Goal: Task Accomplishment & Management: Manage account settings

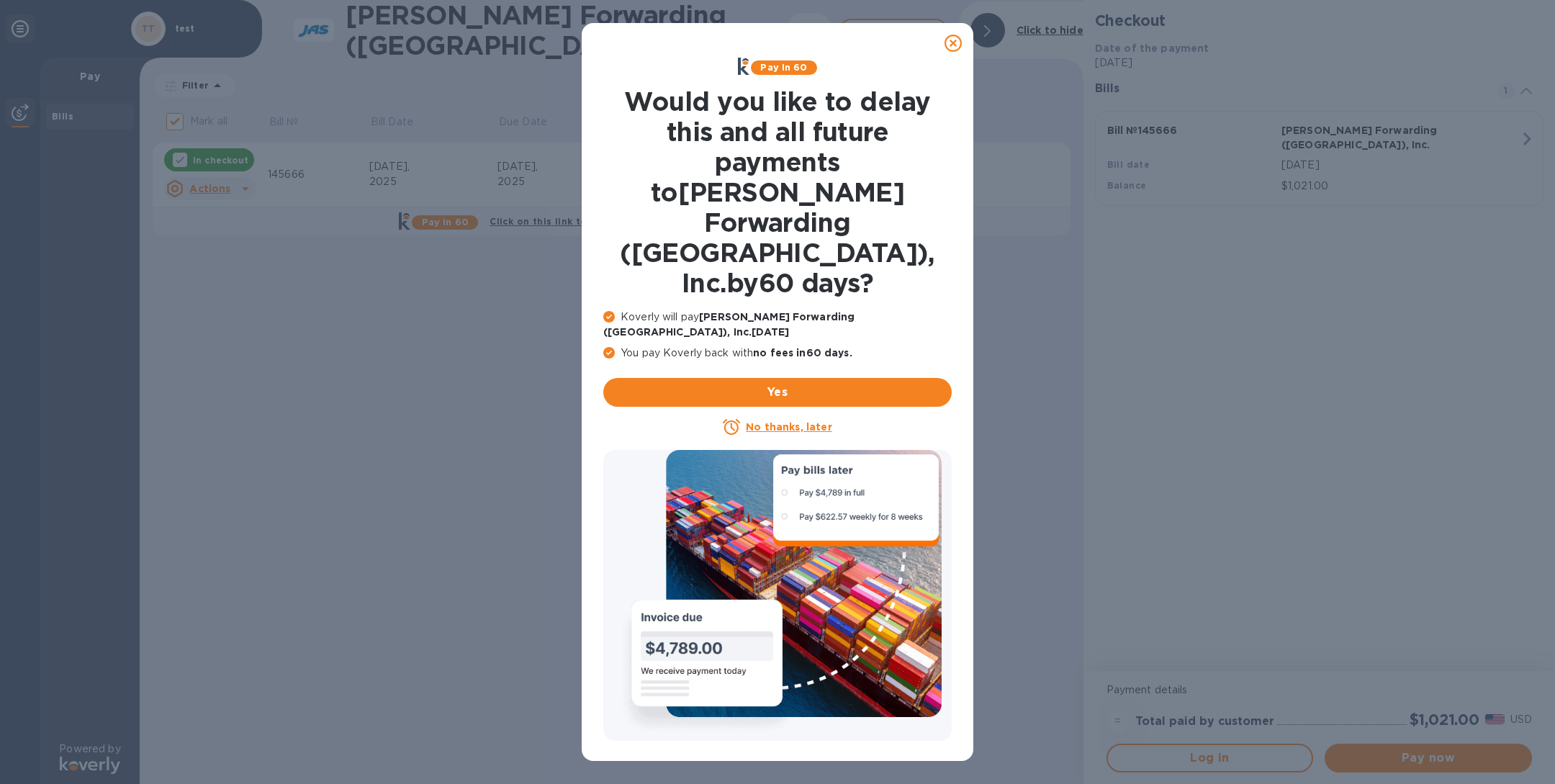
click at [958, 45] on icon at bounding box center [953, 43] width 18 height 18
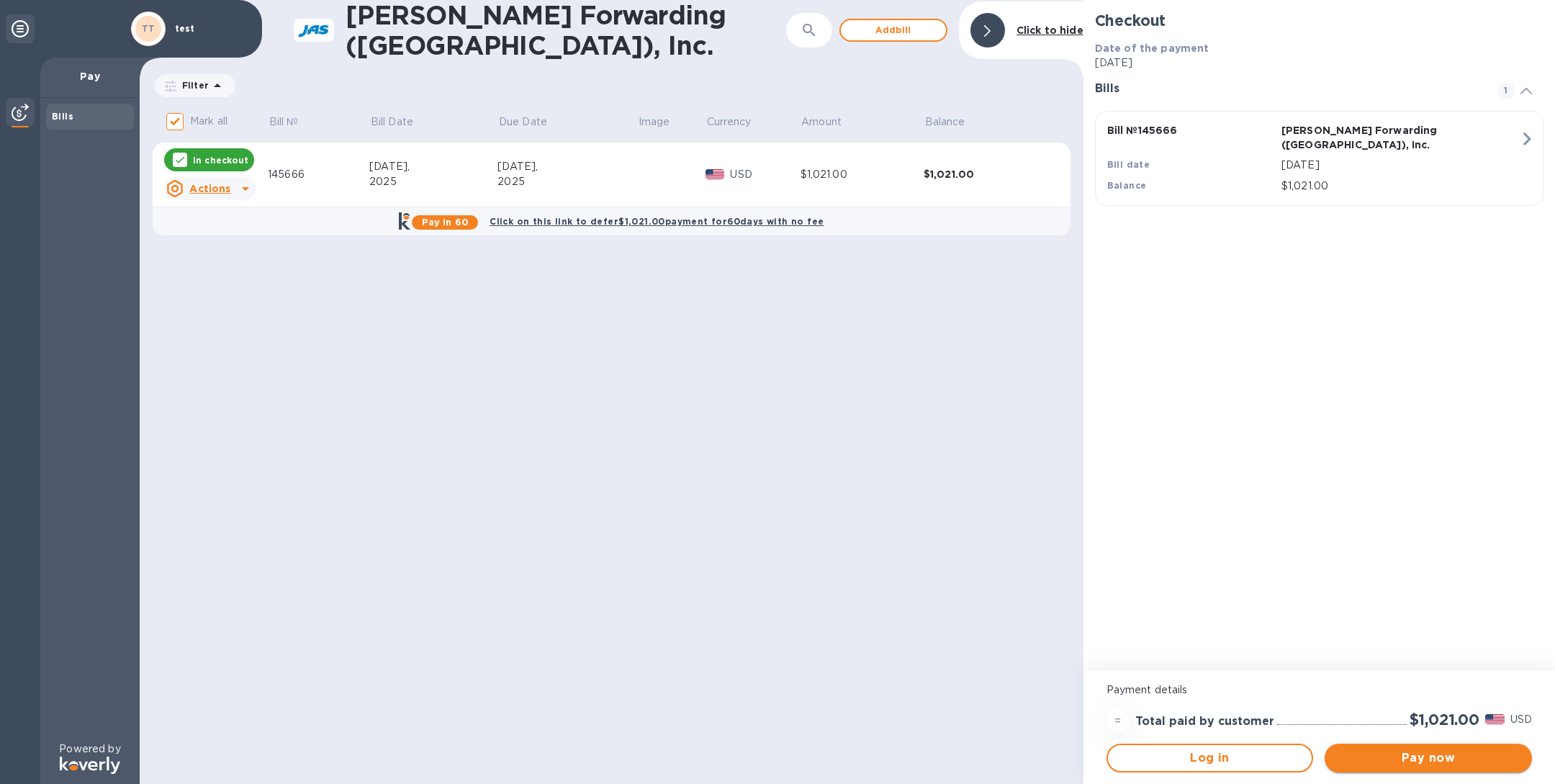
click at [1409, 768] on button "Pay now" at bounding box center [1429, 758] width 207 height 28
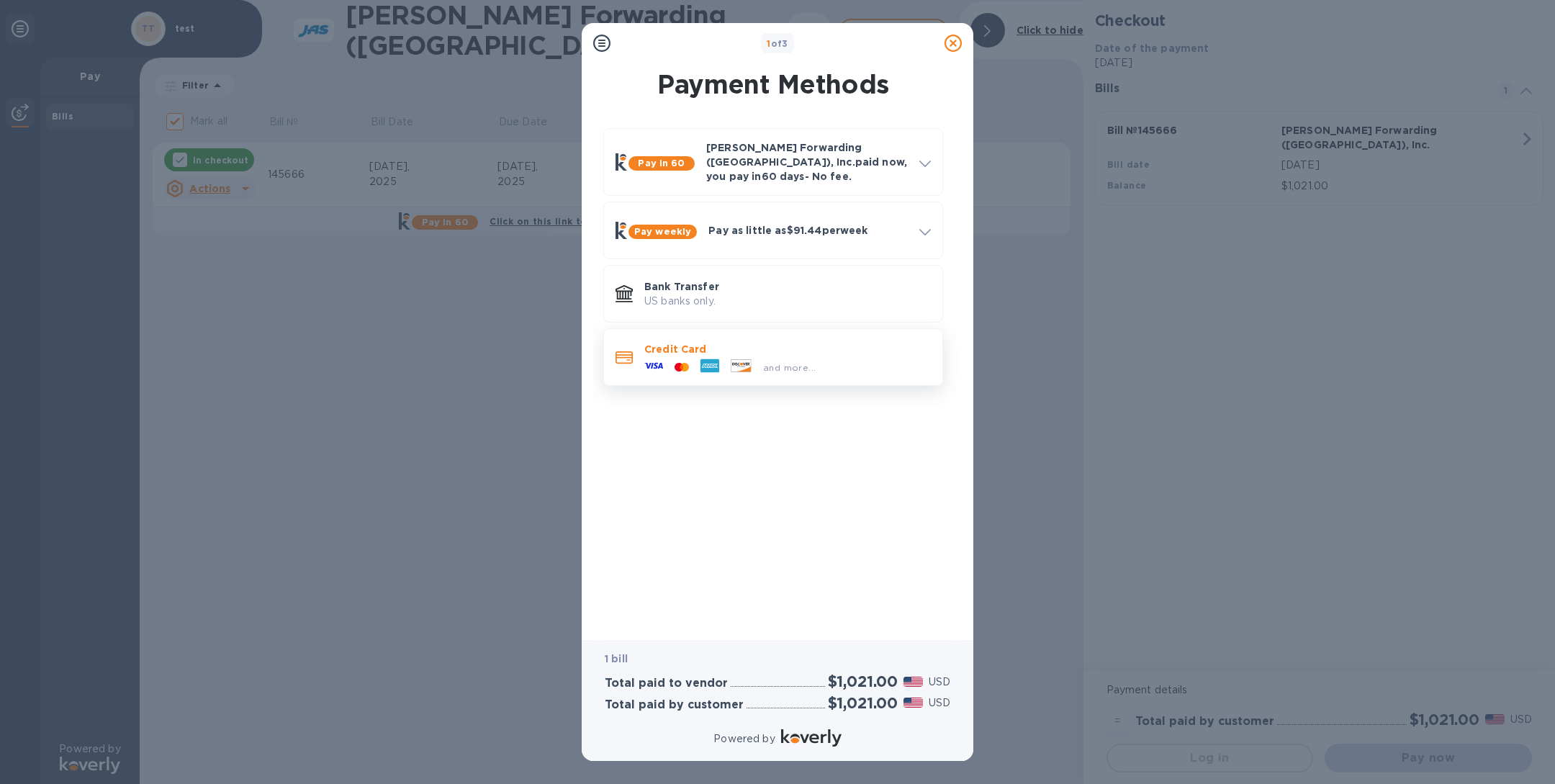
click at [733, 359] on icon at bounding box center [741, 366] width 21 height 13
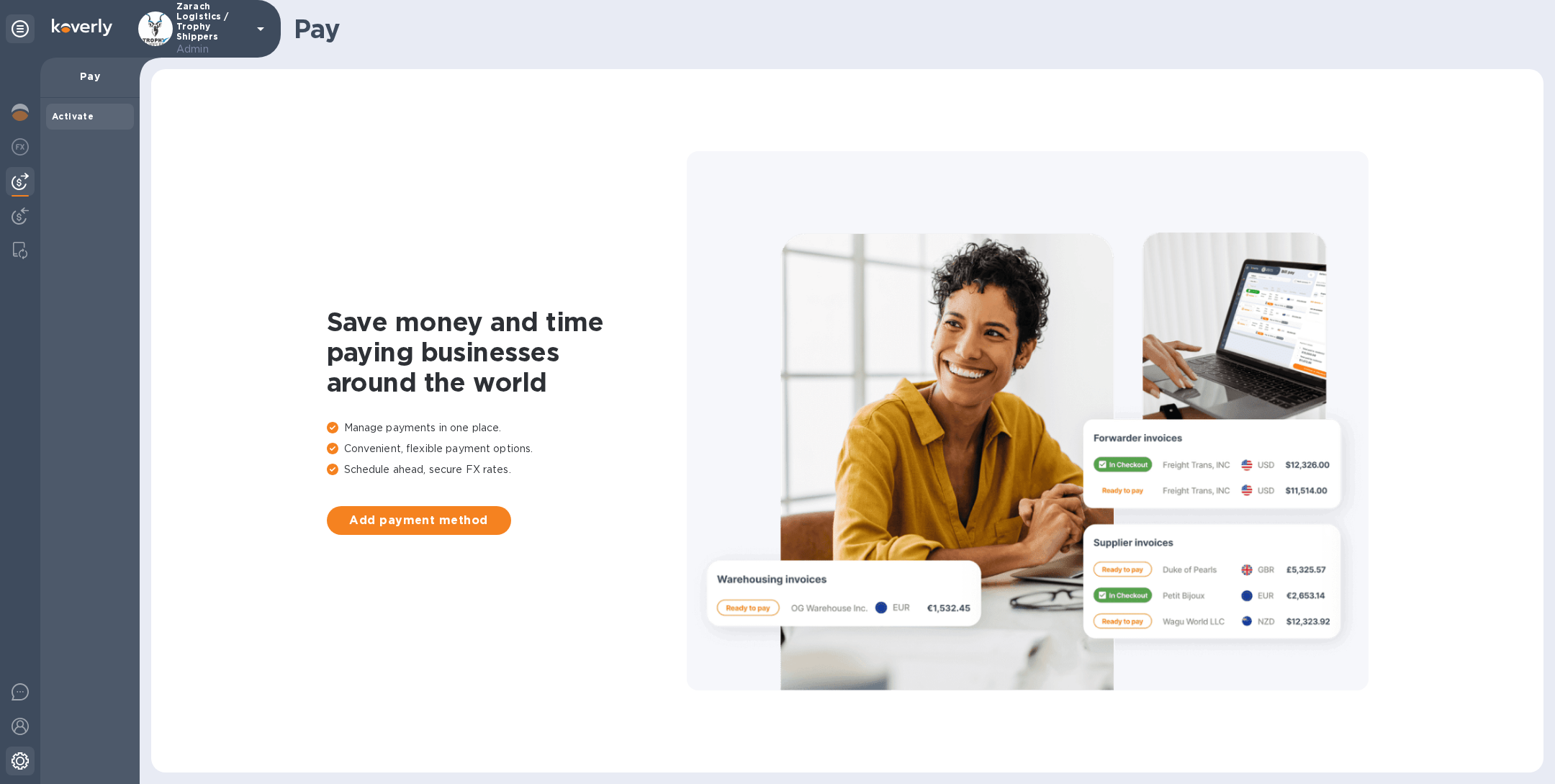
click at [18, 768] on img at bounding box center [20, 761] width 18 height 18
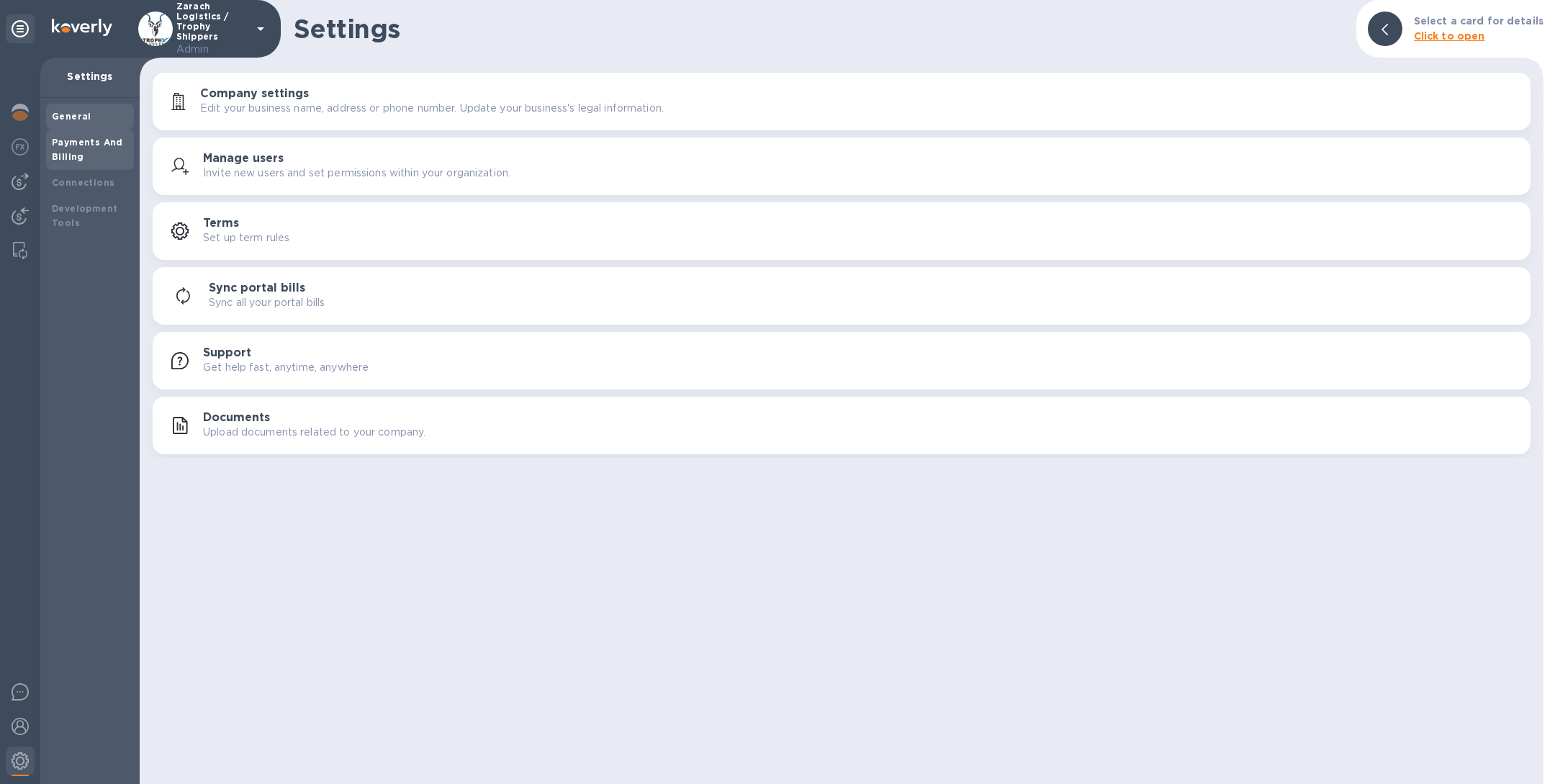
click at [90, 143] on b "Payments And Billing" at bounding box center [87, 149] width 71 height 25
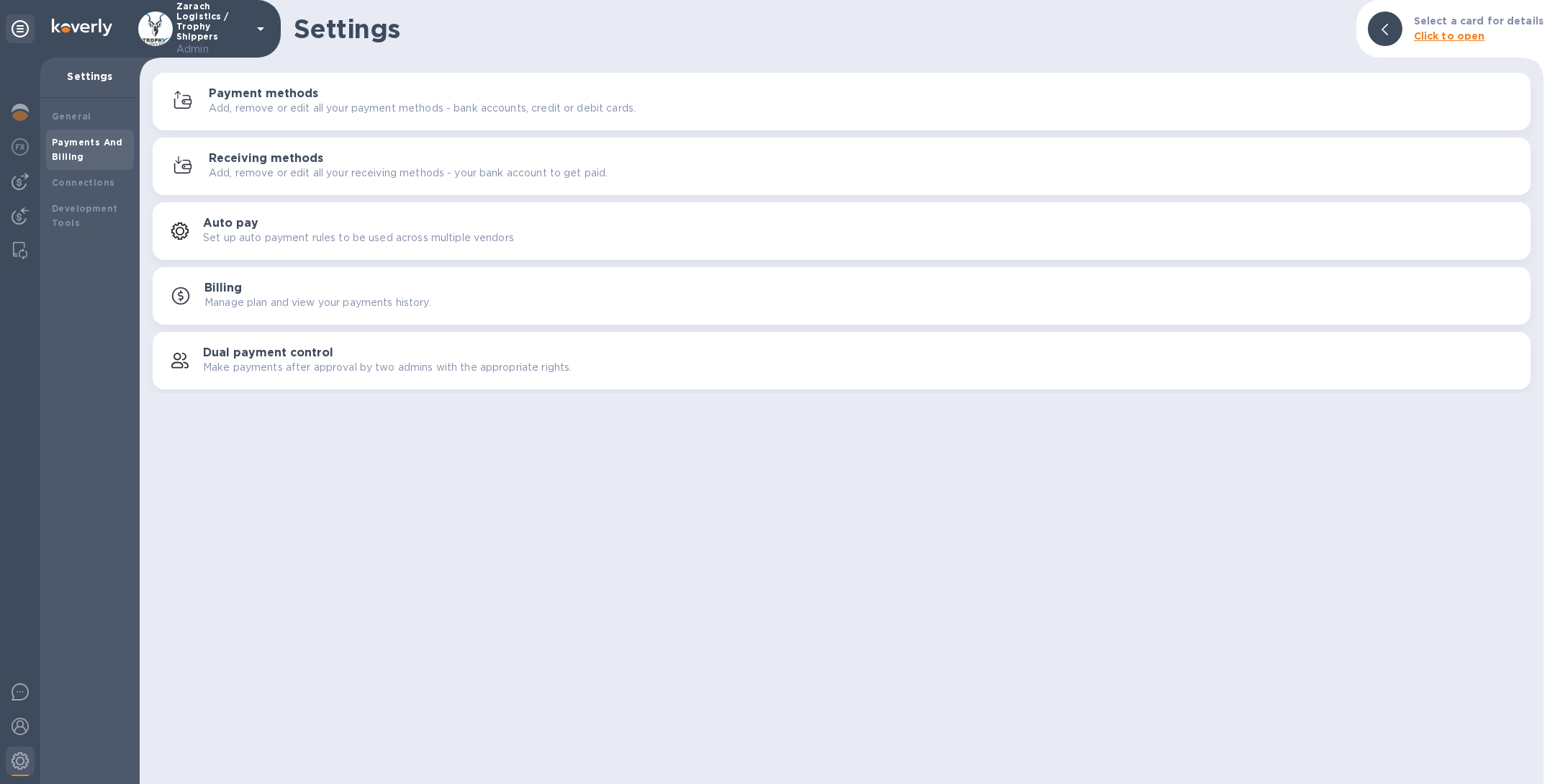
click at [369, 95] on div "Payment methods Add, remove or edit all your payment methods - bank accounts, c…" at bounding box center [864, 101] width 1310 height 28
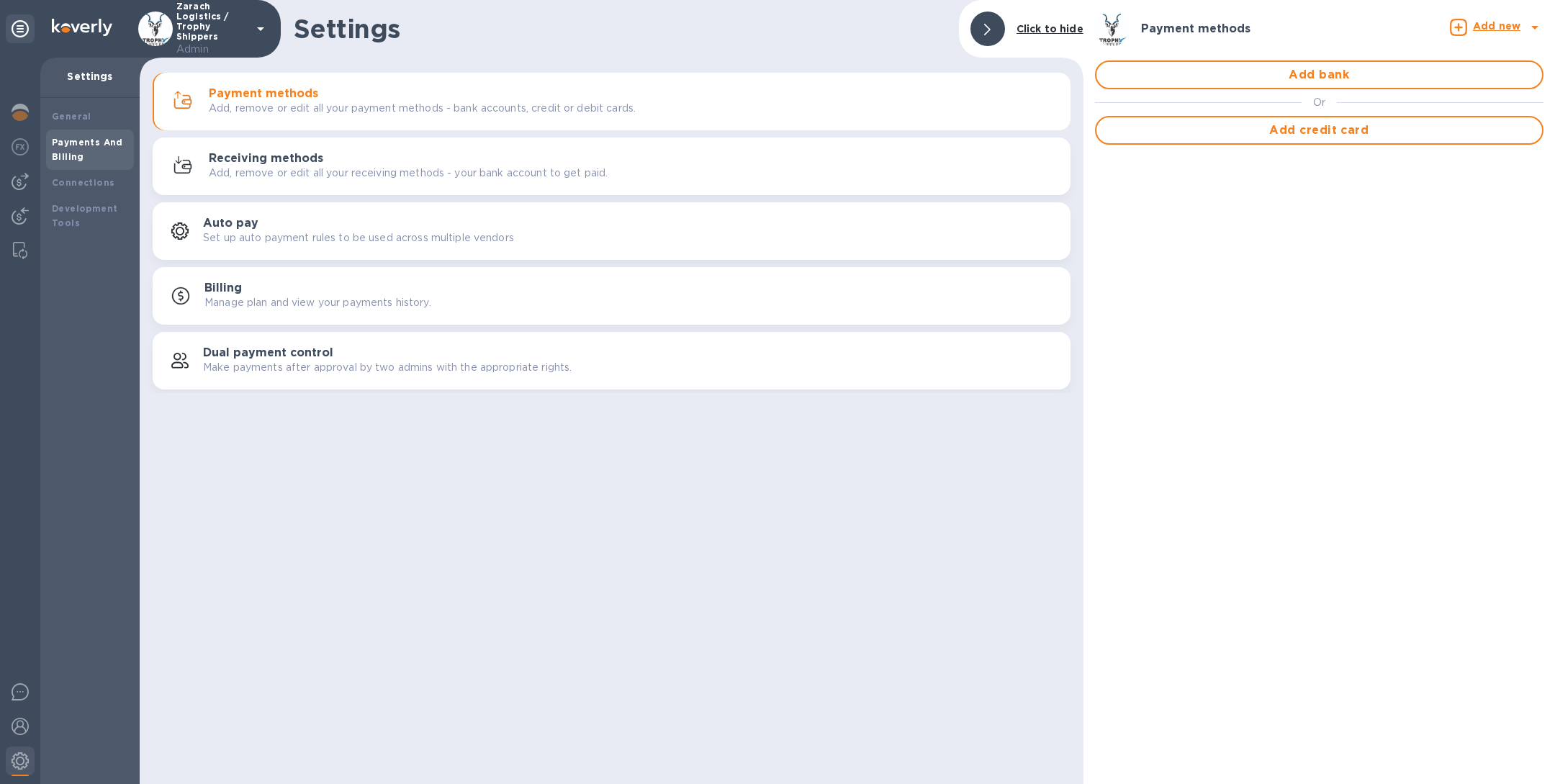
click at [358, 156] on div "Receiving methods Add, remove or edit all your receiving methods - your bank ac…" at bounding box center [634, 166] width 850 height 28
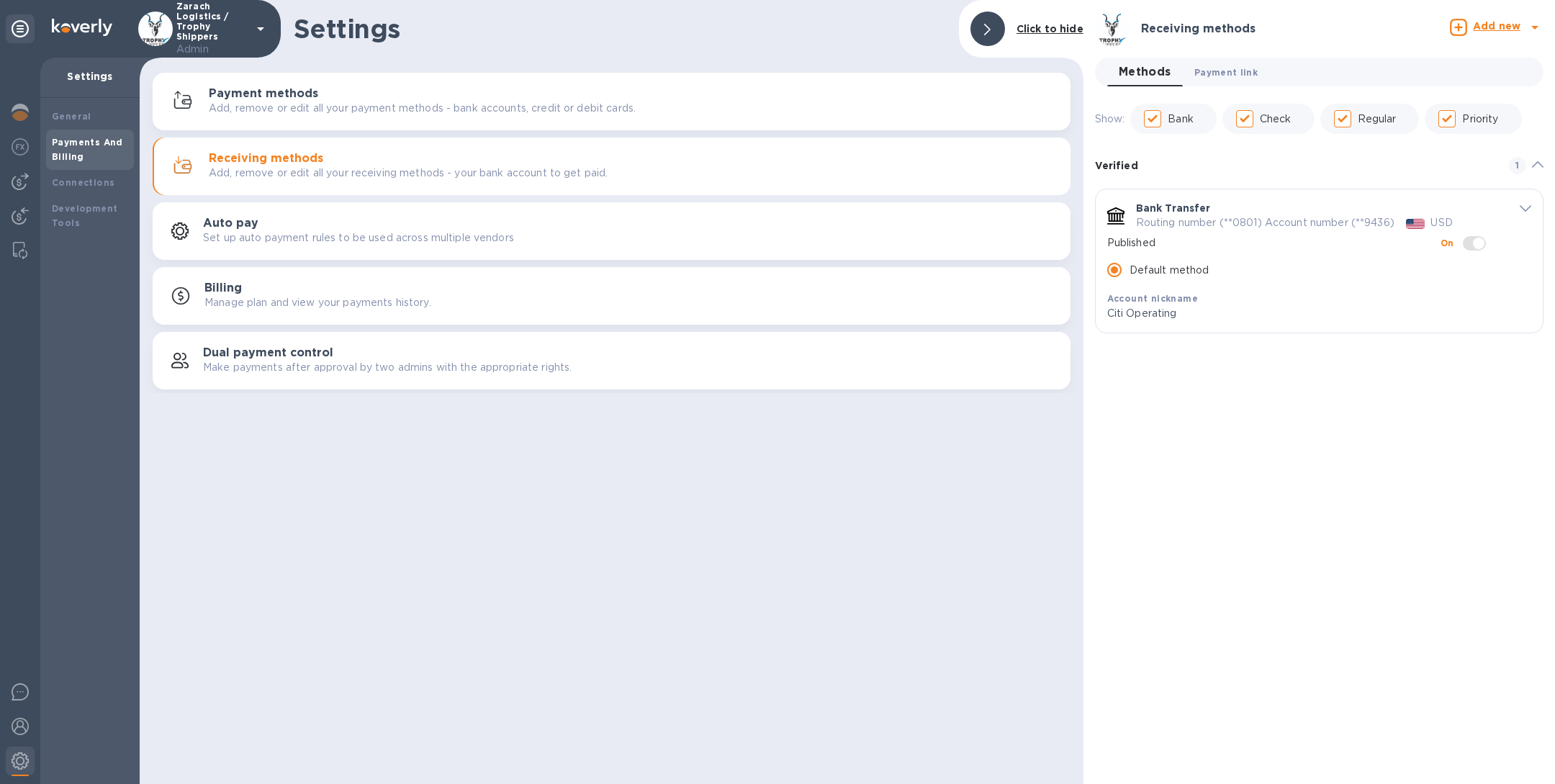
click at [1236, 67] on span "Payment link 0" at bounding box center [1226, 73] width 63 height 15
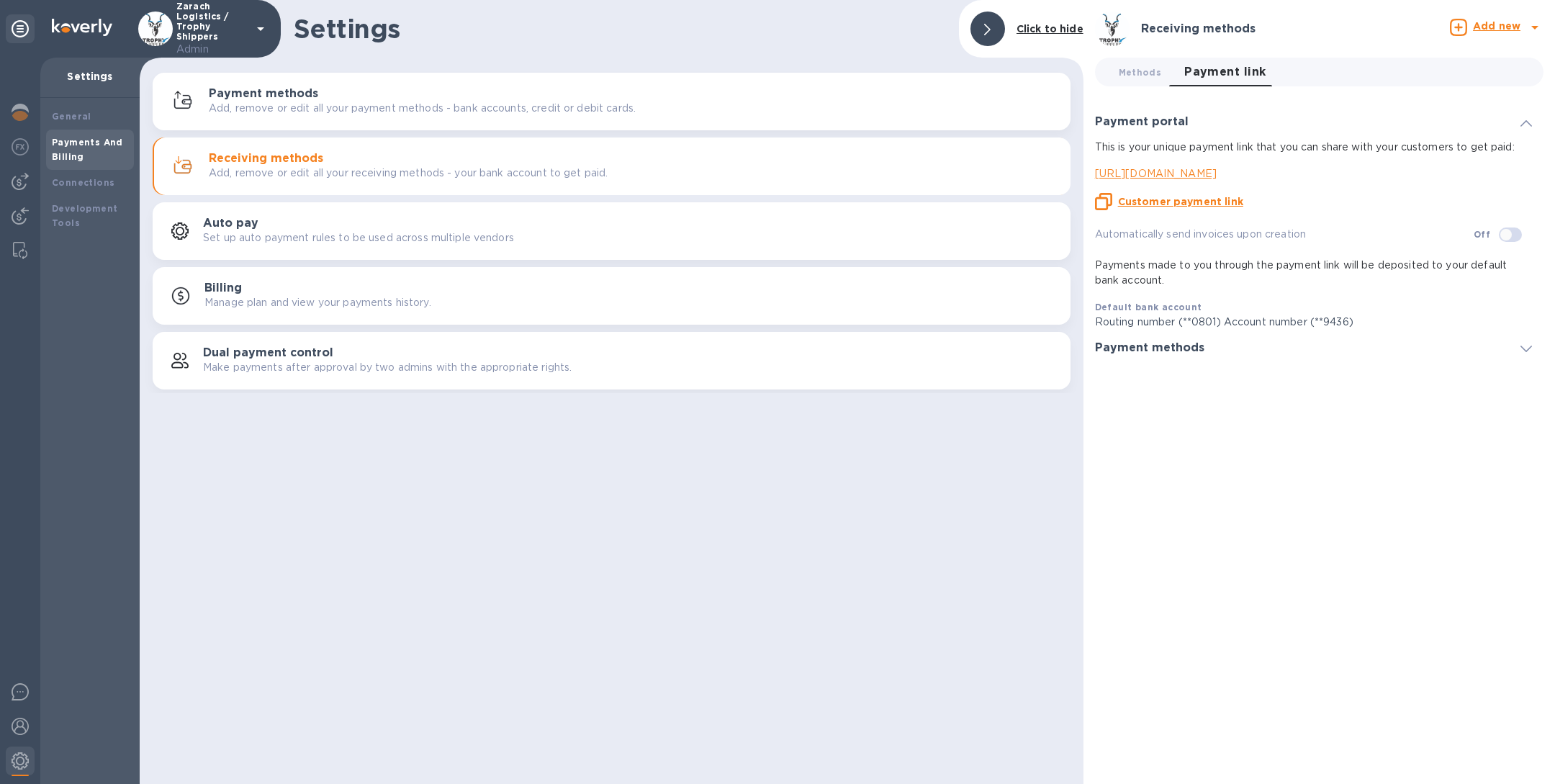
click at [1178, 202] on u "Customer payment link" at bounding box center [1181, 202] width 125 height 12
click at [18, 218] on img at bounding box center [20, 215] width 18 height 18
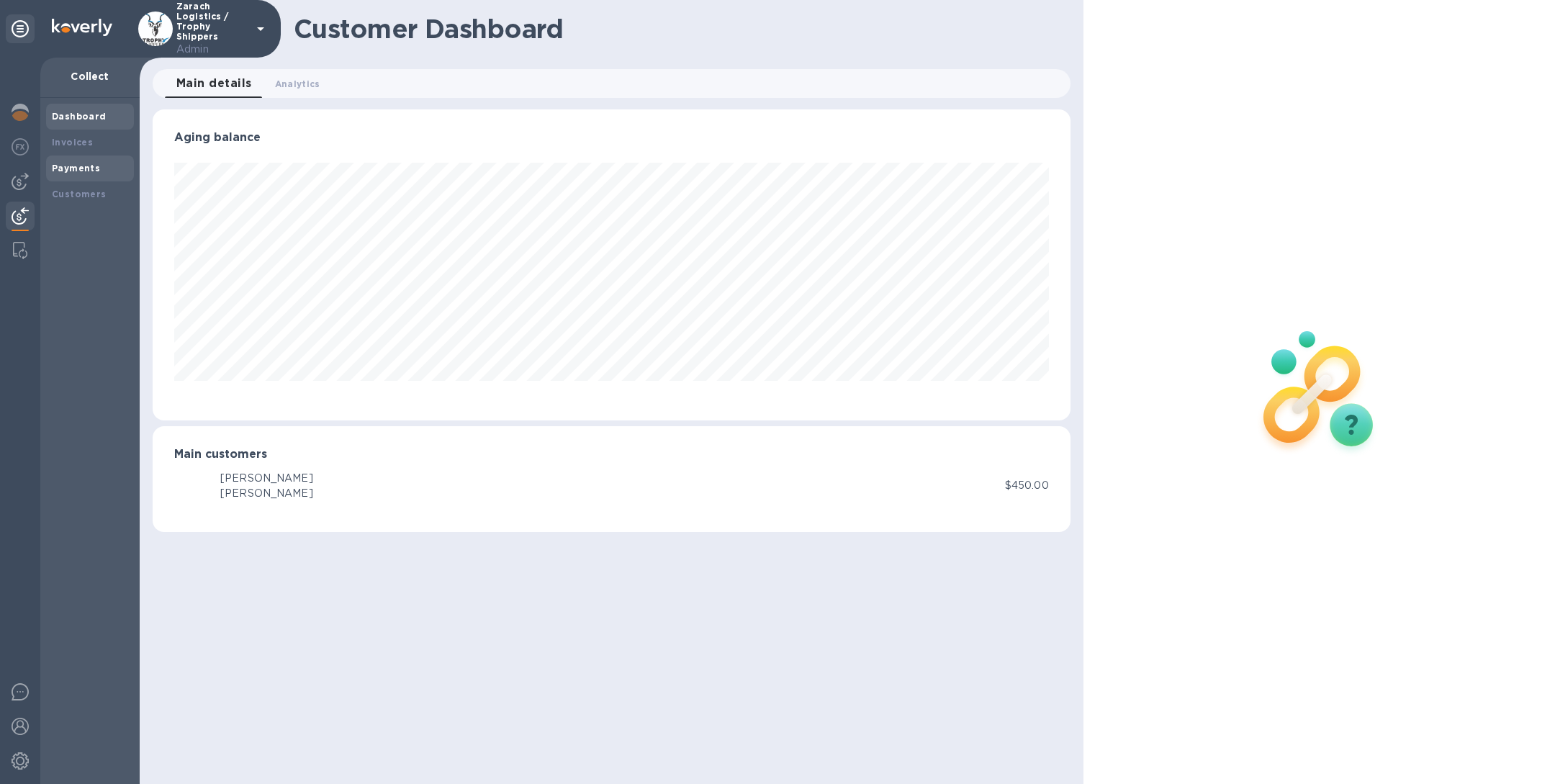
scroll to position [311, 918]
click at [78, 164] on b "Payments" at bounding box center [76, 168] width 48 height 11
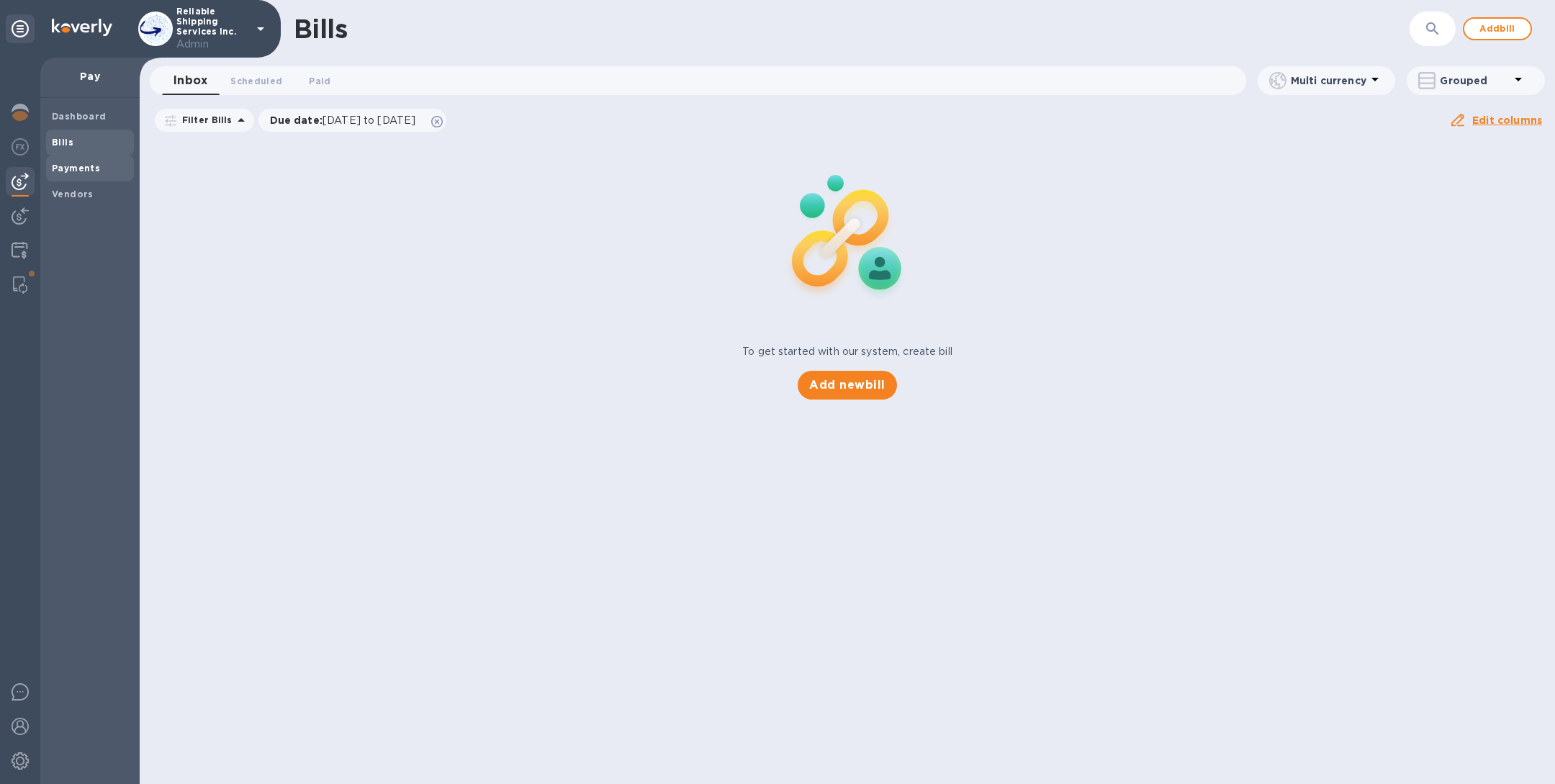
click at [76, 163] on b "Payments" at bounding box center [76, 168] width 48 height 11
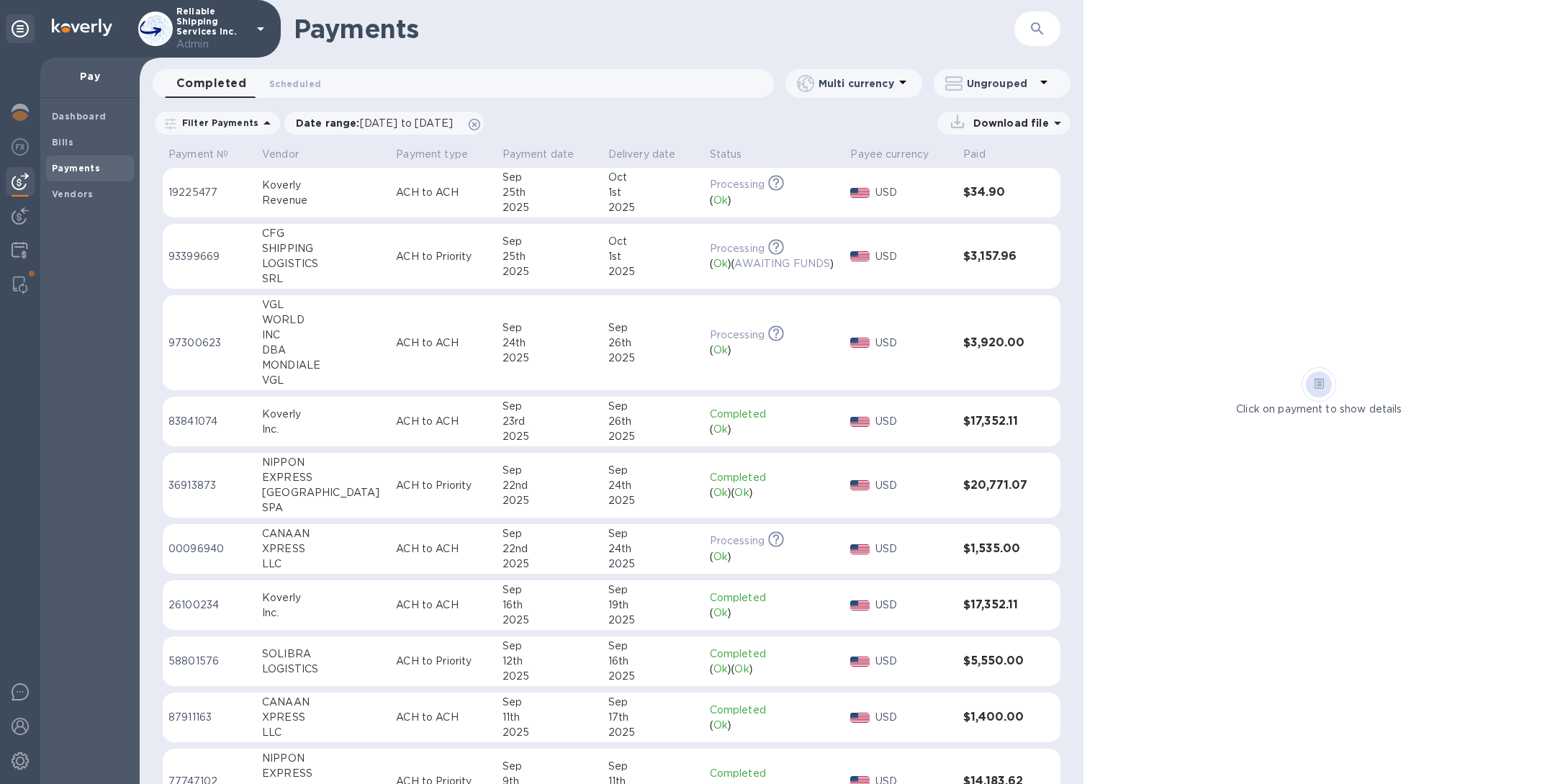
click at [396, 200] on p "ACH to ACH" at bounding box center [443, 193] width 94 height 15
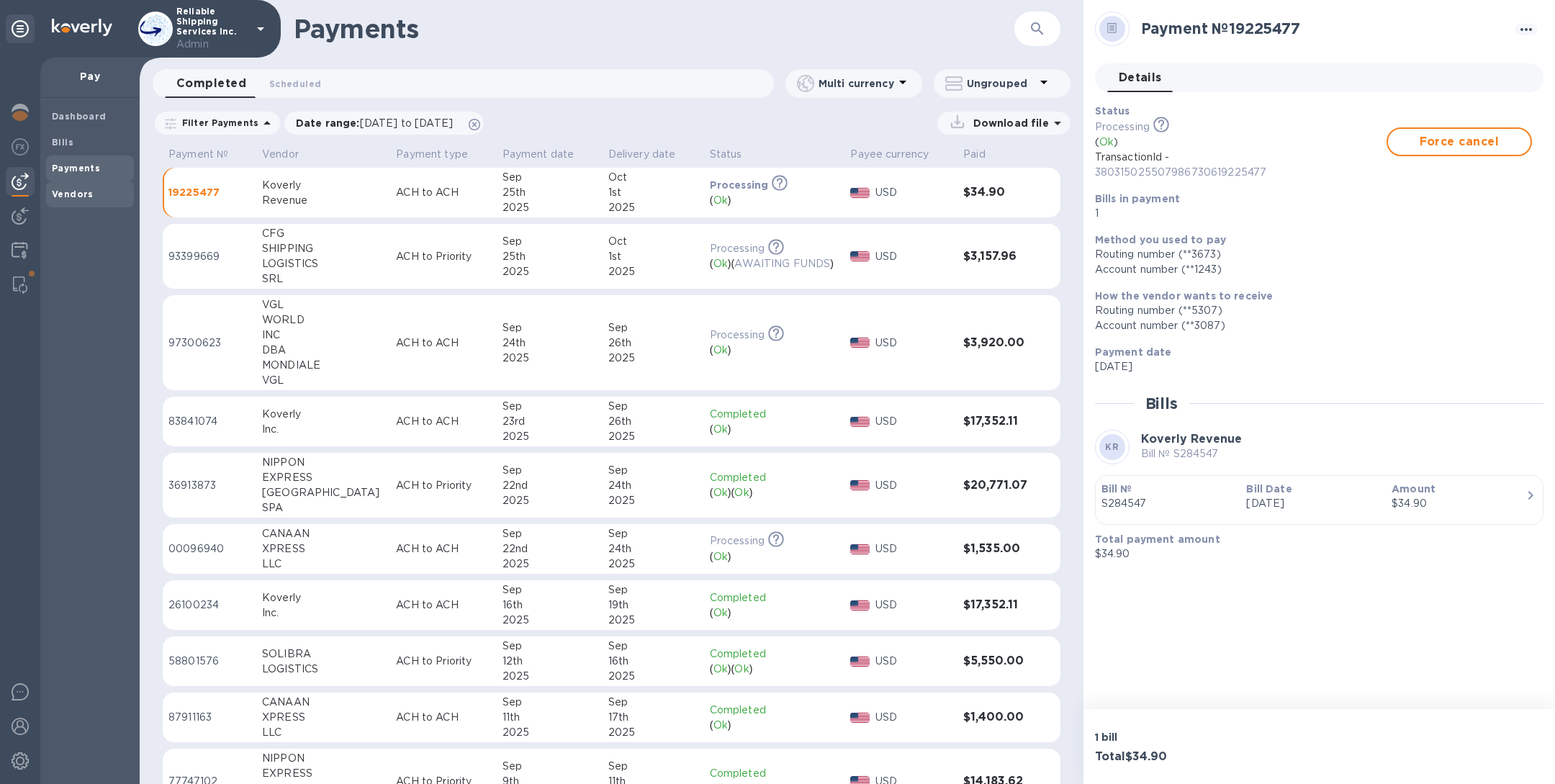
click at [76, 190] on b "Vendors" at bounding box center [73, 194] width 42 height 11
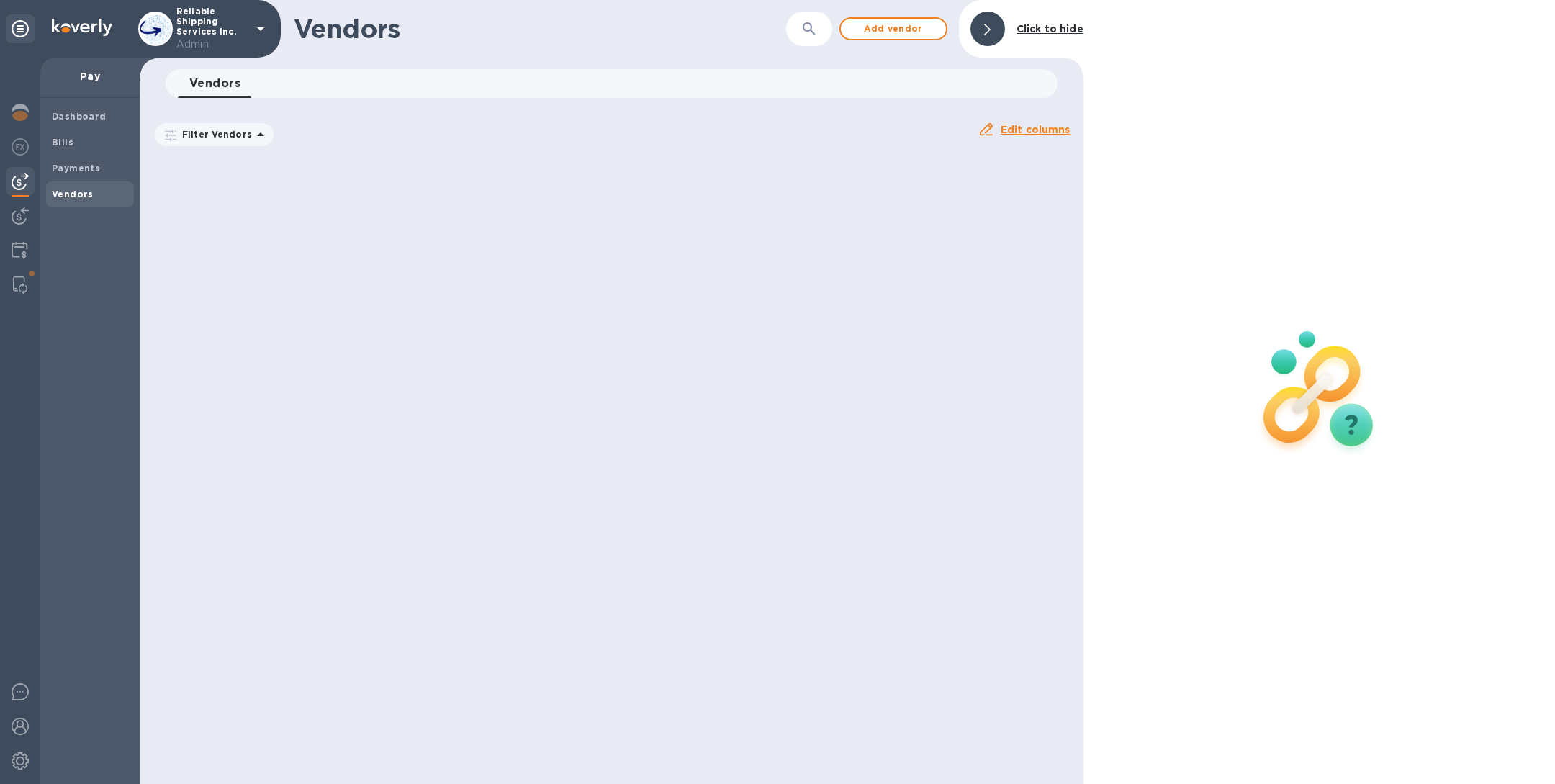
scroll to position [2283, 0]
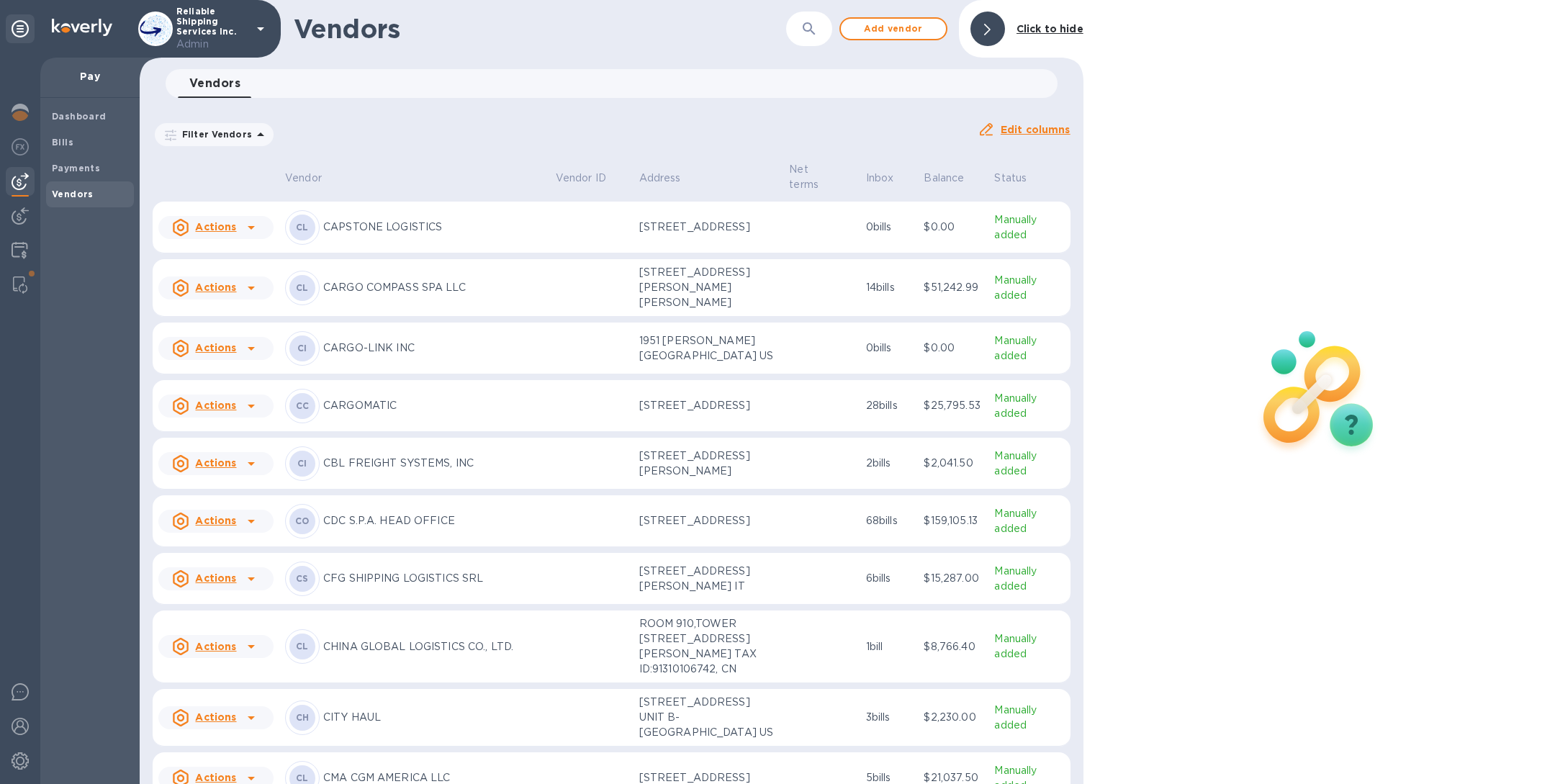
click at [809, 20] on icon "button" at bounding box center [809, 28] width 18 height 18
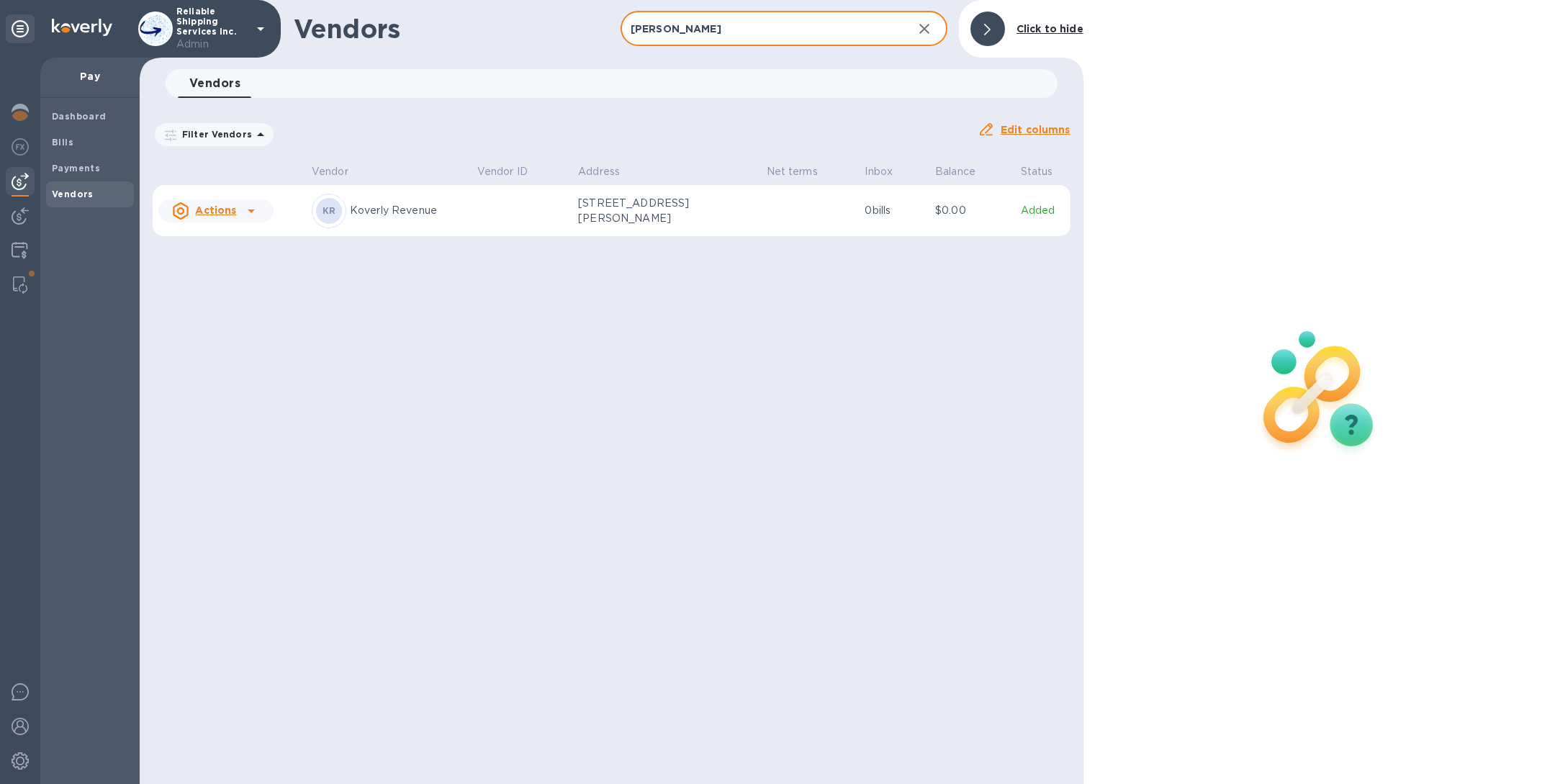
type input "kover"
click at [413, 213] on p "Koverly Revenue" at bounding box center [408, 210] width 116 height 15
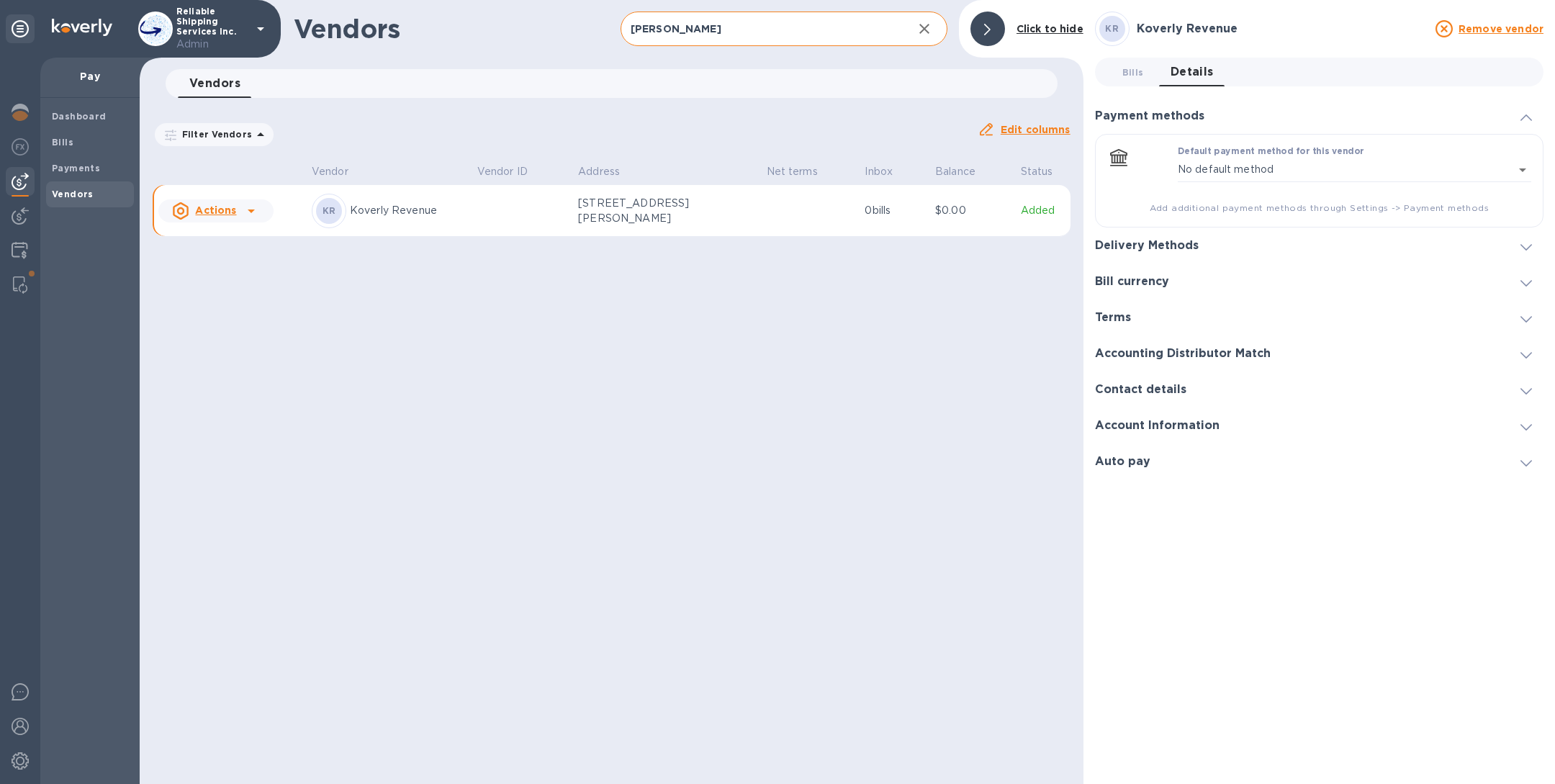
click at [1145, 239] on h3 "Delivery Methods" at bounding box center [1147, 245] width 104 height 13
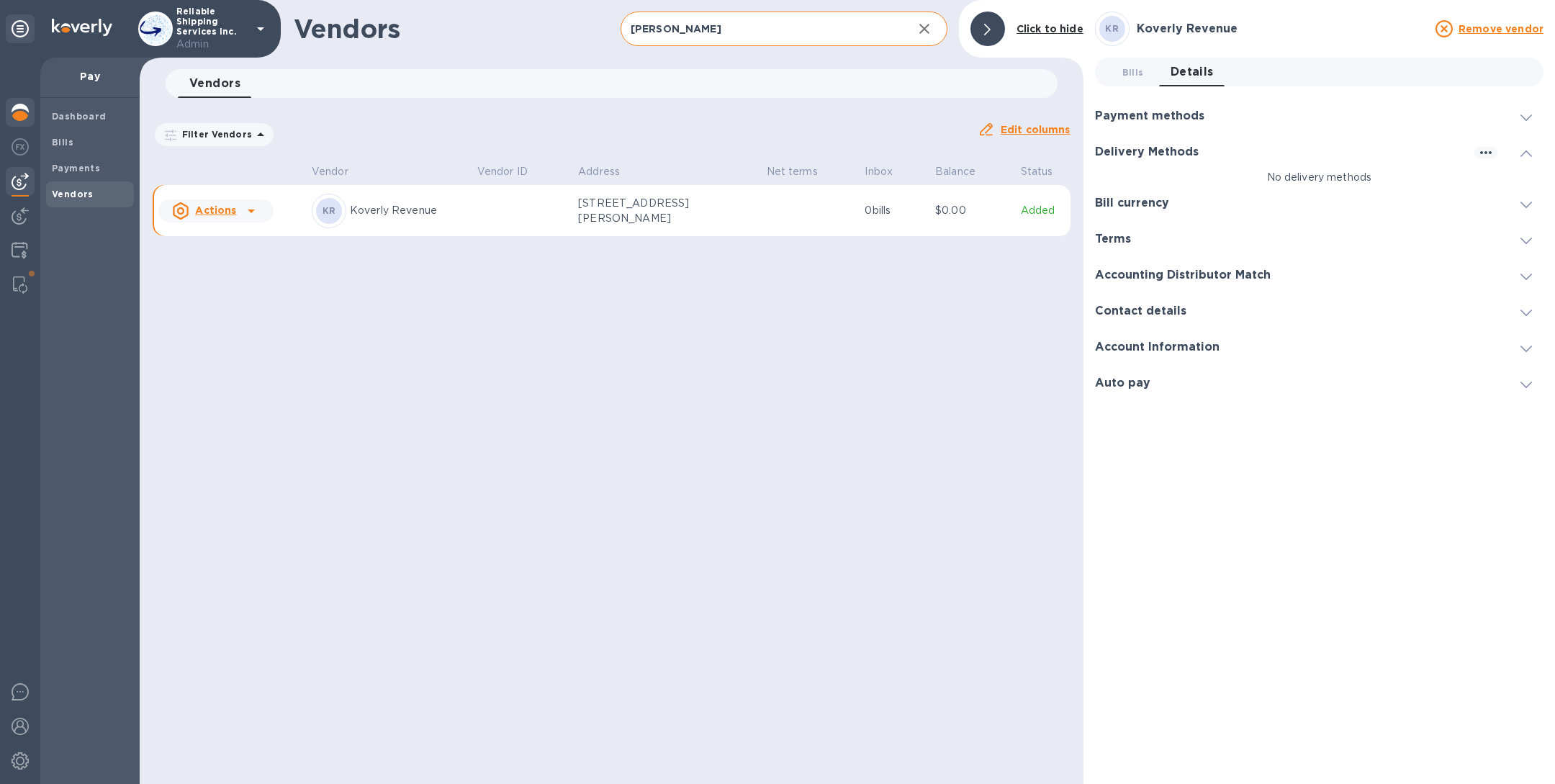
click at [23, 119] on img at bounding box center [20, 112] width 18 height 18
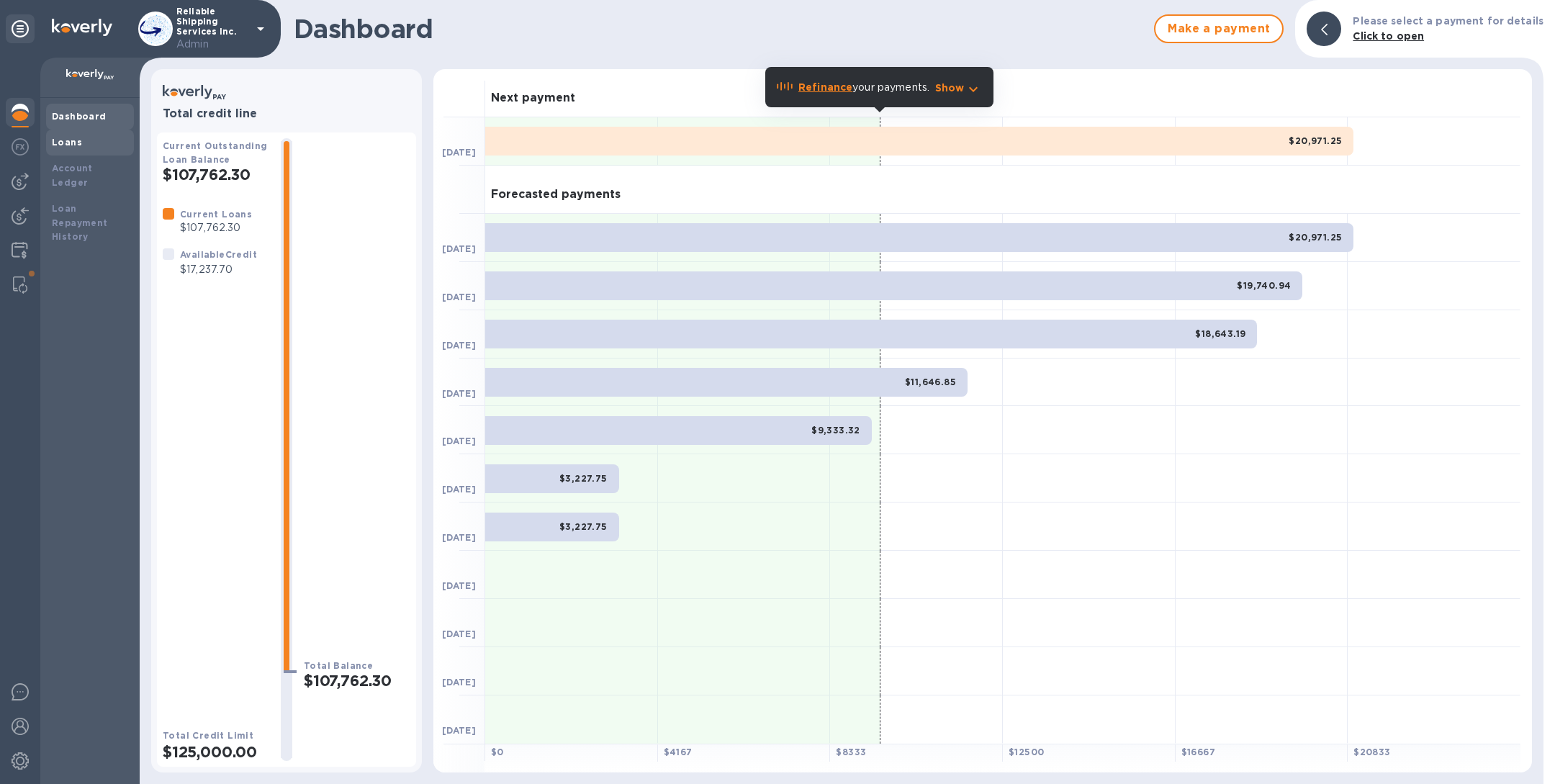
click at [95, 141] on div "Loans" at bounding box center [89, 142] width 76 height 14
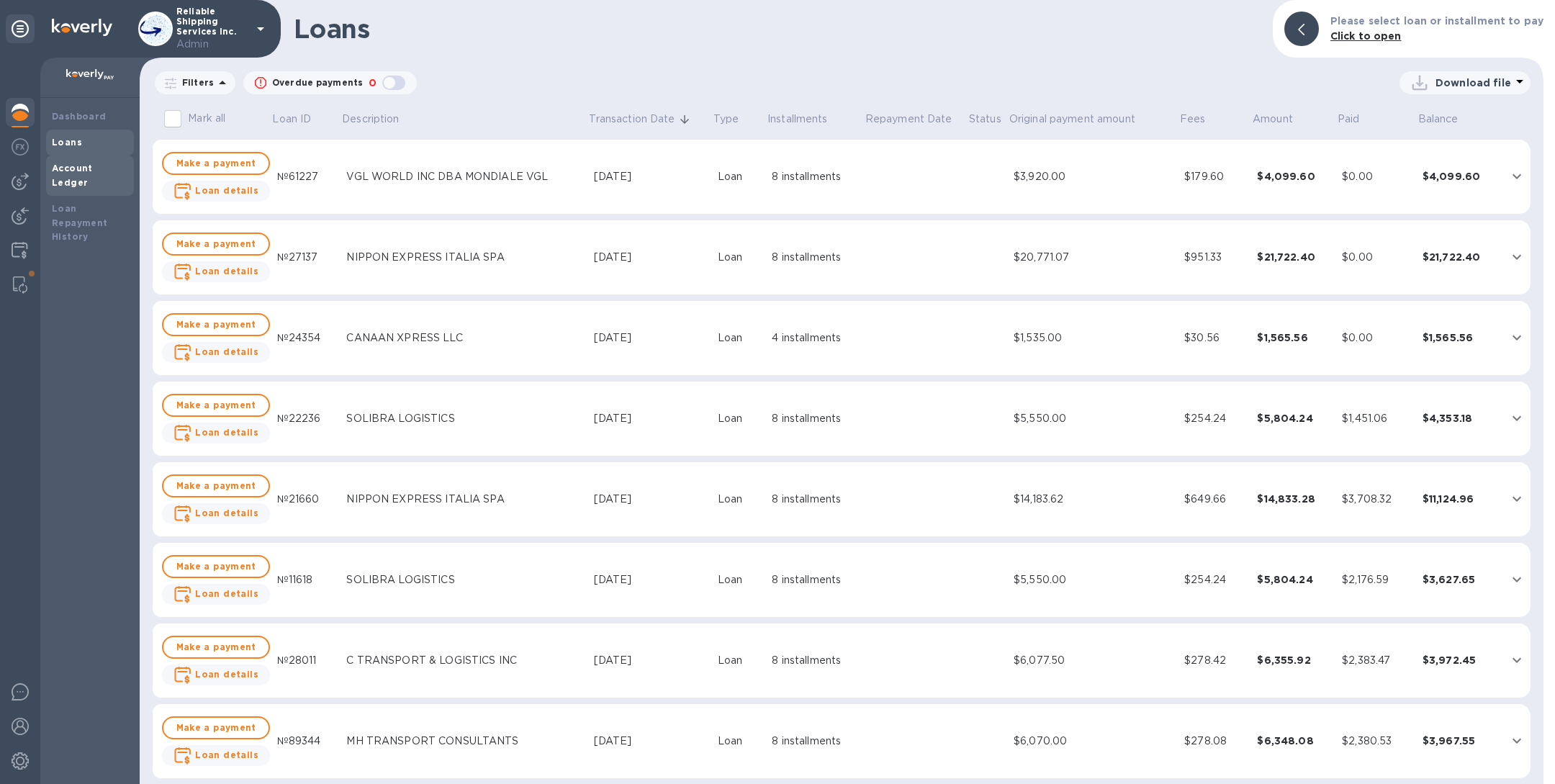
click at [93, 163] on b "Account Ledger" at bounding box center [72, 175] width 41 height 25
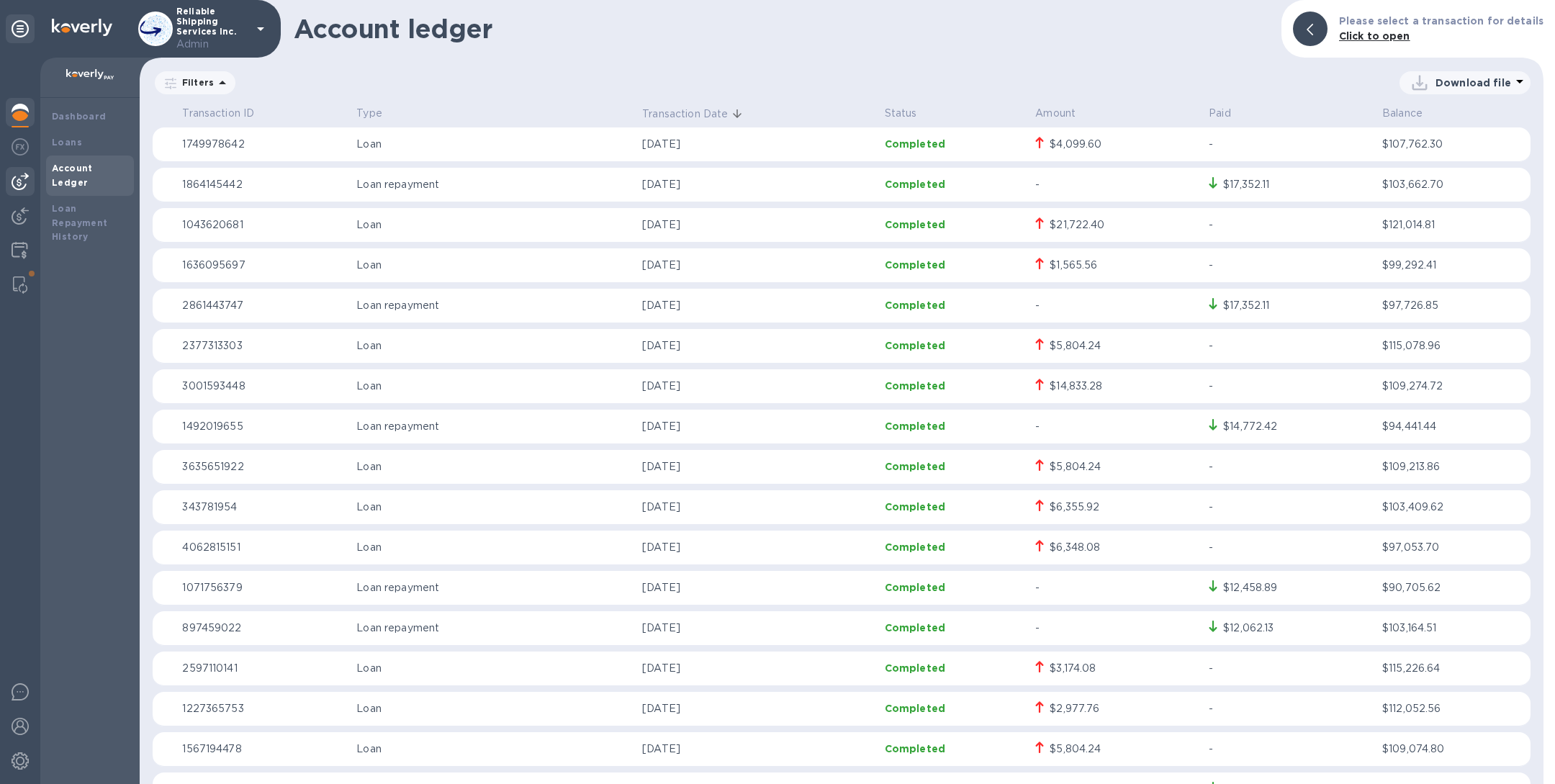
click at [25, 179] on img at bounding box center [20, 181] width 18 height 18
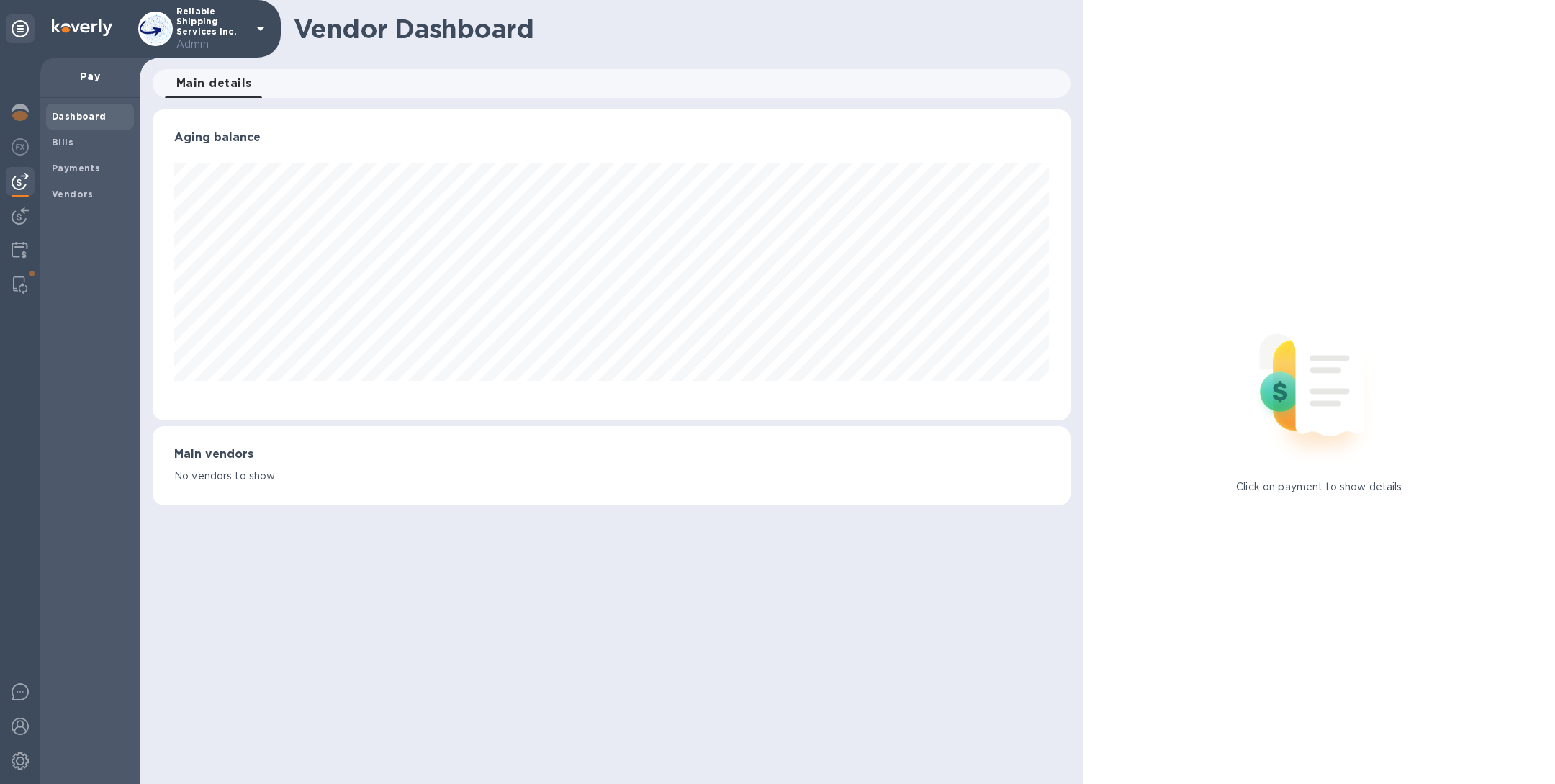
scroll to position [311, 912]
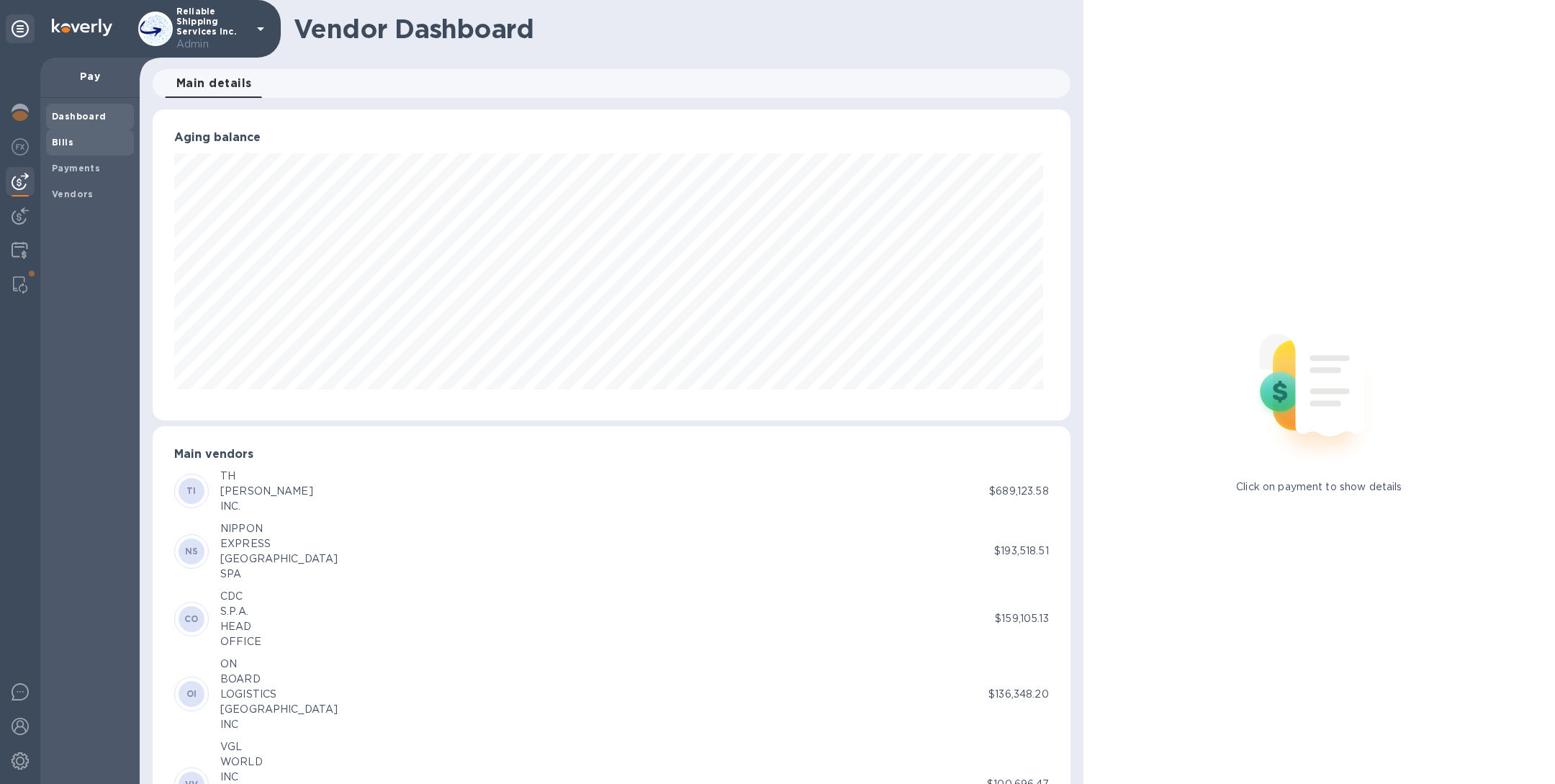
click at [75, 152] on div "Bills" at bounding box center [89, 142] width 88 height 26
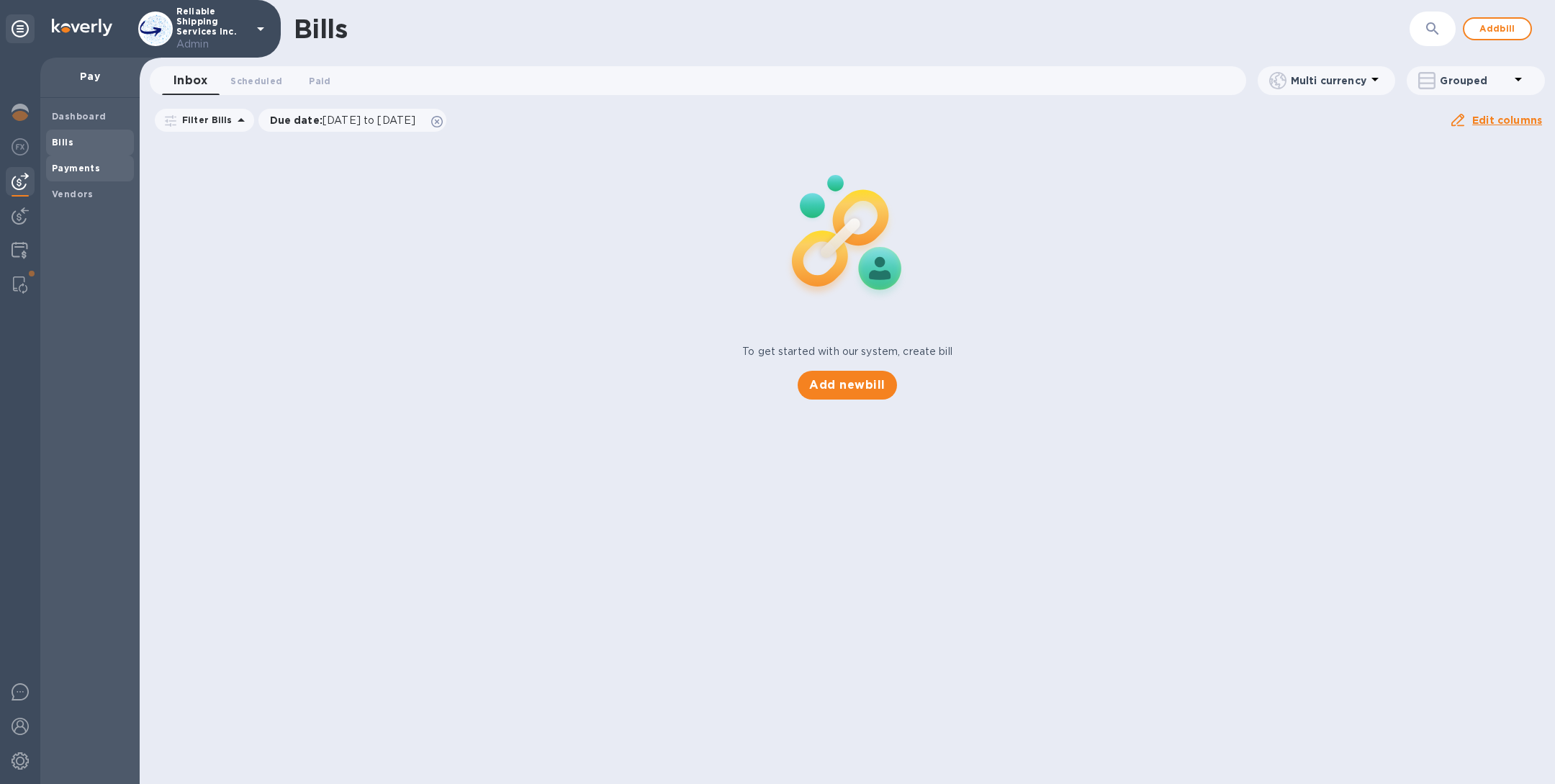
click at [75, 158] on div "Payments" at bounding box center [89, 168] width 88 height 26
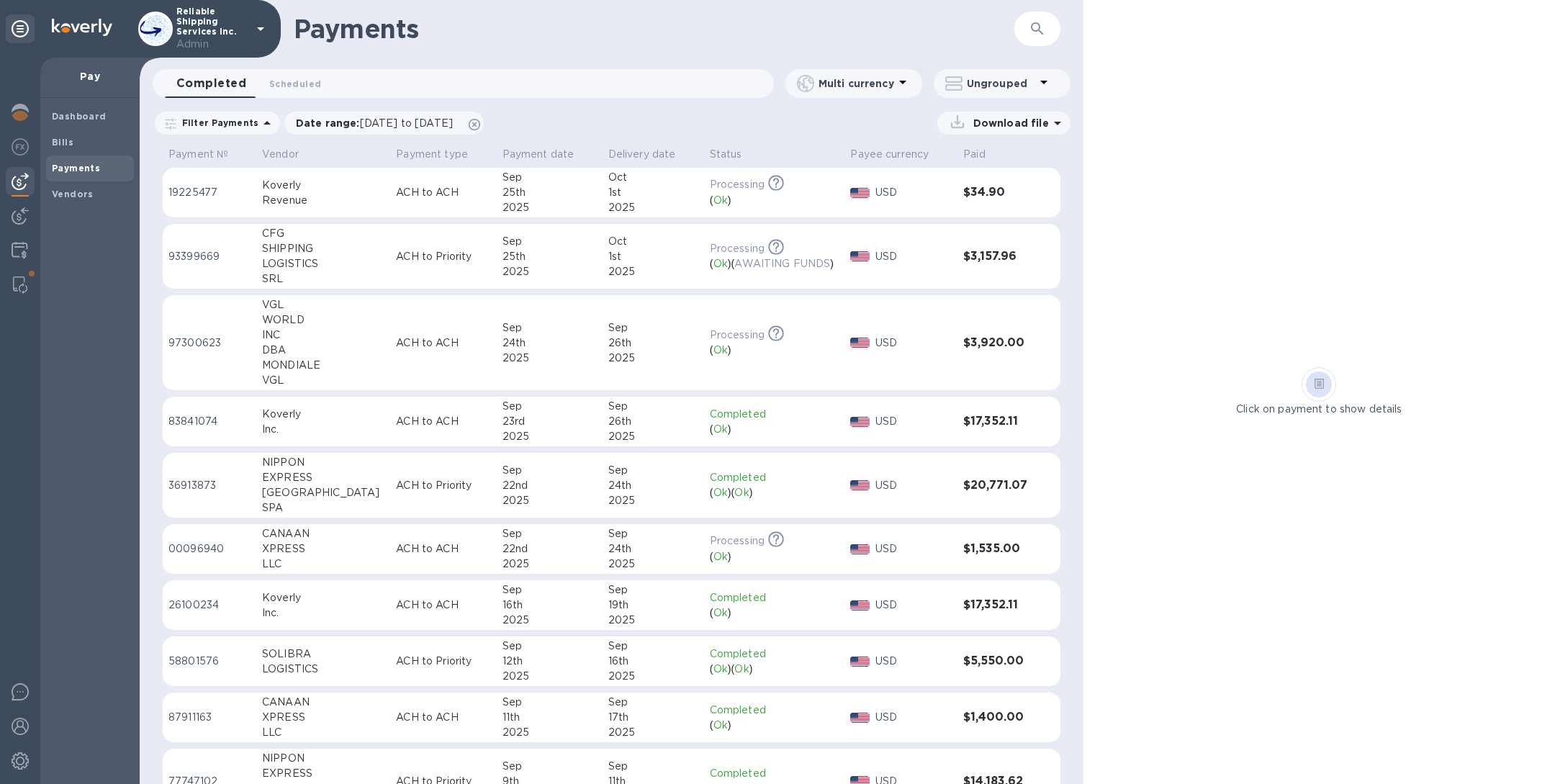
click at [512, 262] on div "25th" at bounding box center [550, 256] width 94 height 15
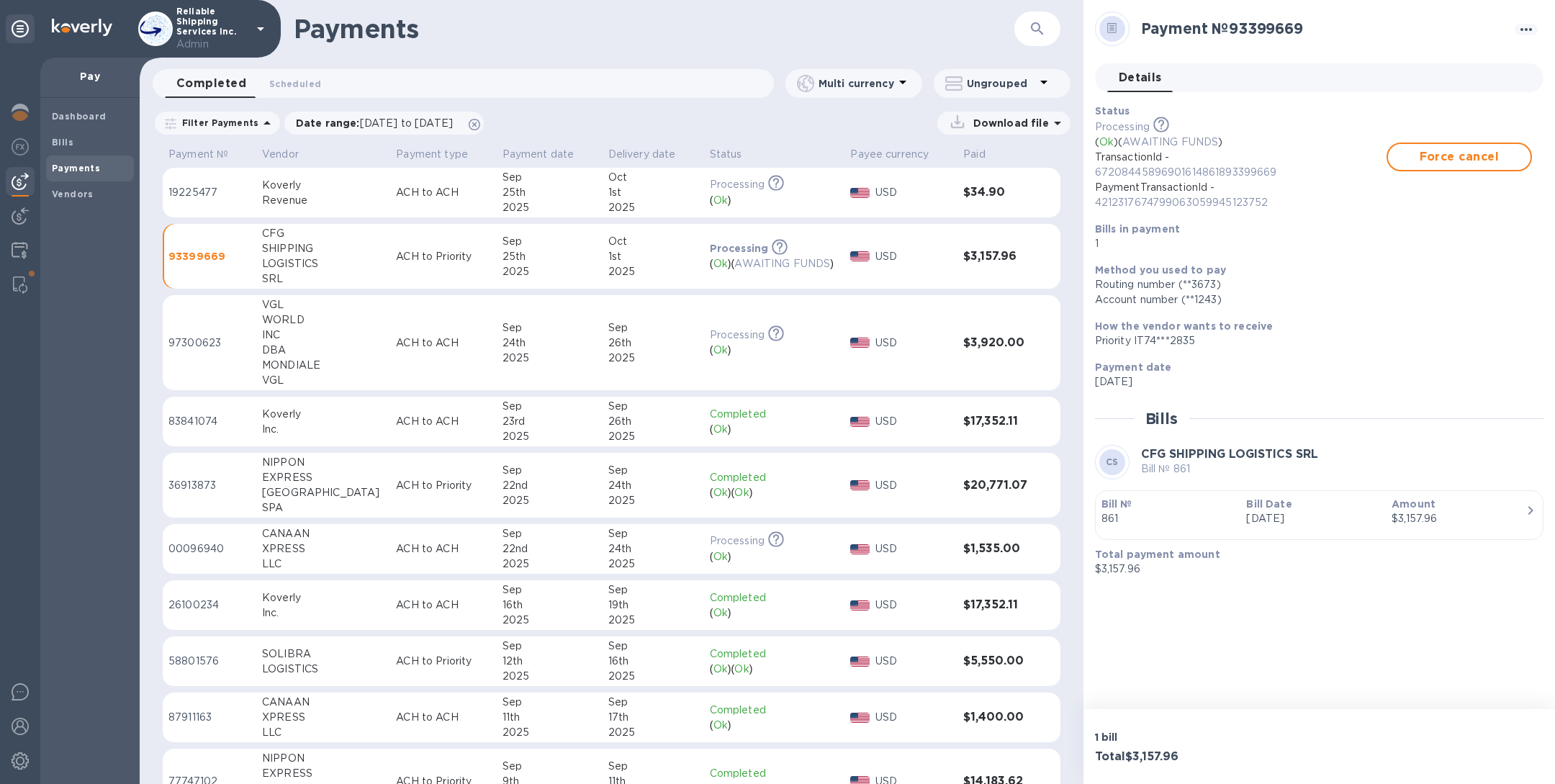
click at [431, 201] on td "ACH to ACH" at bounding box center [443, 193] width 106 height 50
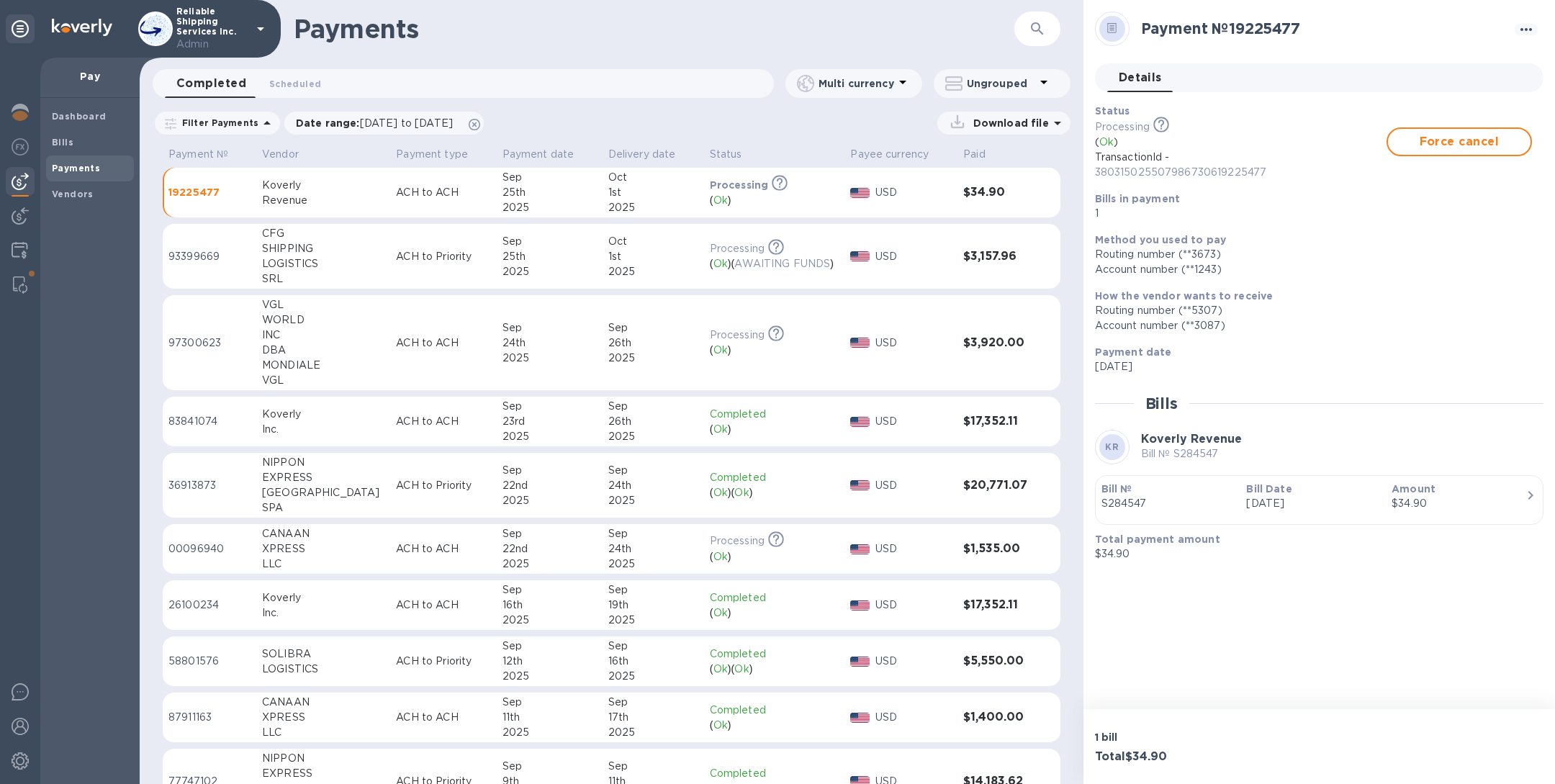
click at [1387, 504] on div "Amount $34.90" at bounding box center [1459, 496] width 145 height 41
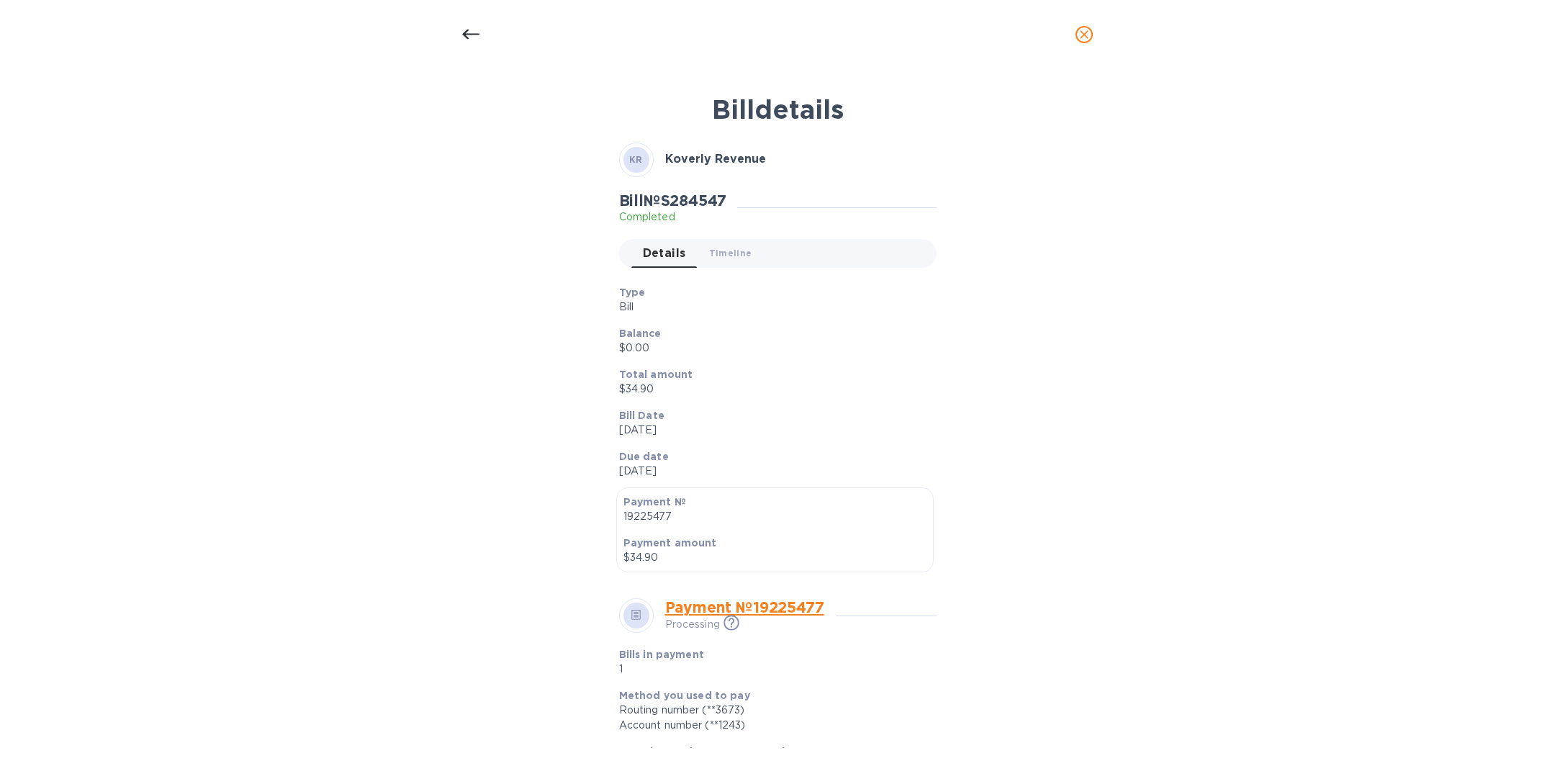
scroll to position [276, 0]
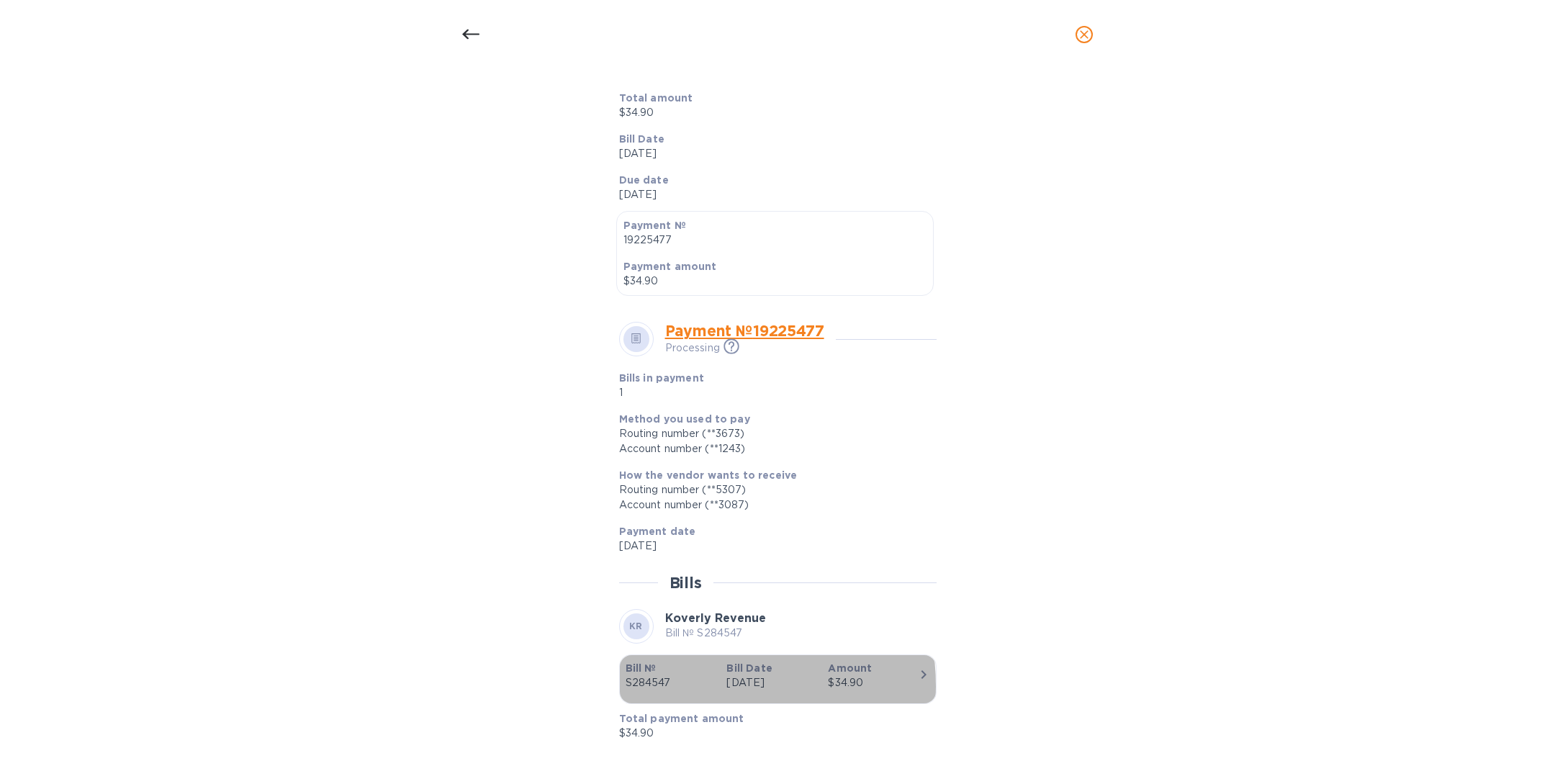
drag, startPoint x: 674, startPoint y: 685, endPoint x: 651, endPoint y: 685, distance: 23.0
click at [651, 685] on p "S284547" at bounding box center [671, 683] width 90 height 15
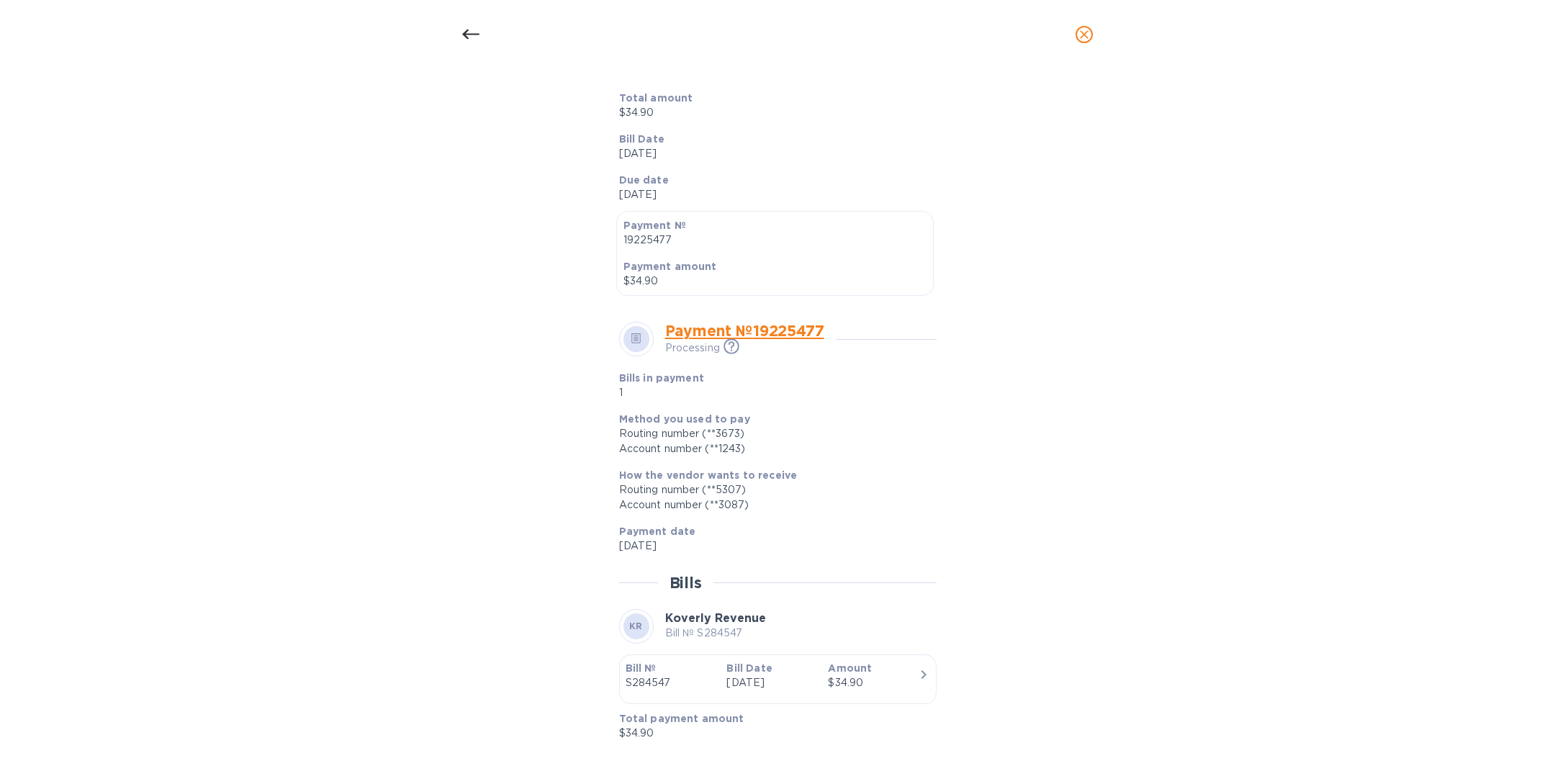
click at [829, 685] on div "$34.90" at bounding box center [874, 683] width 90 height 15
click at [915, 678] on icon "button" at bounding box center [924, 675] width 18 height 18
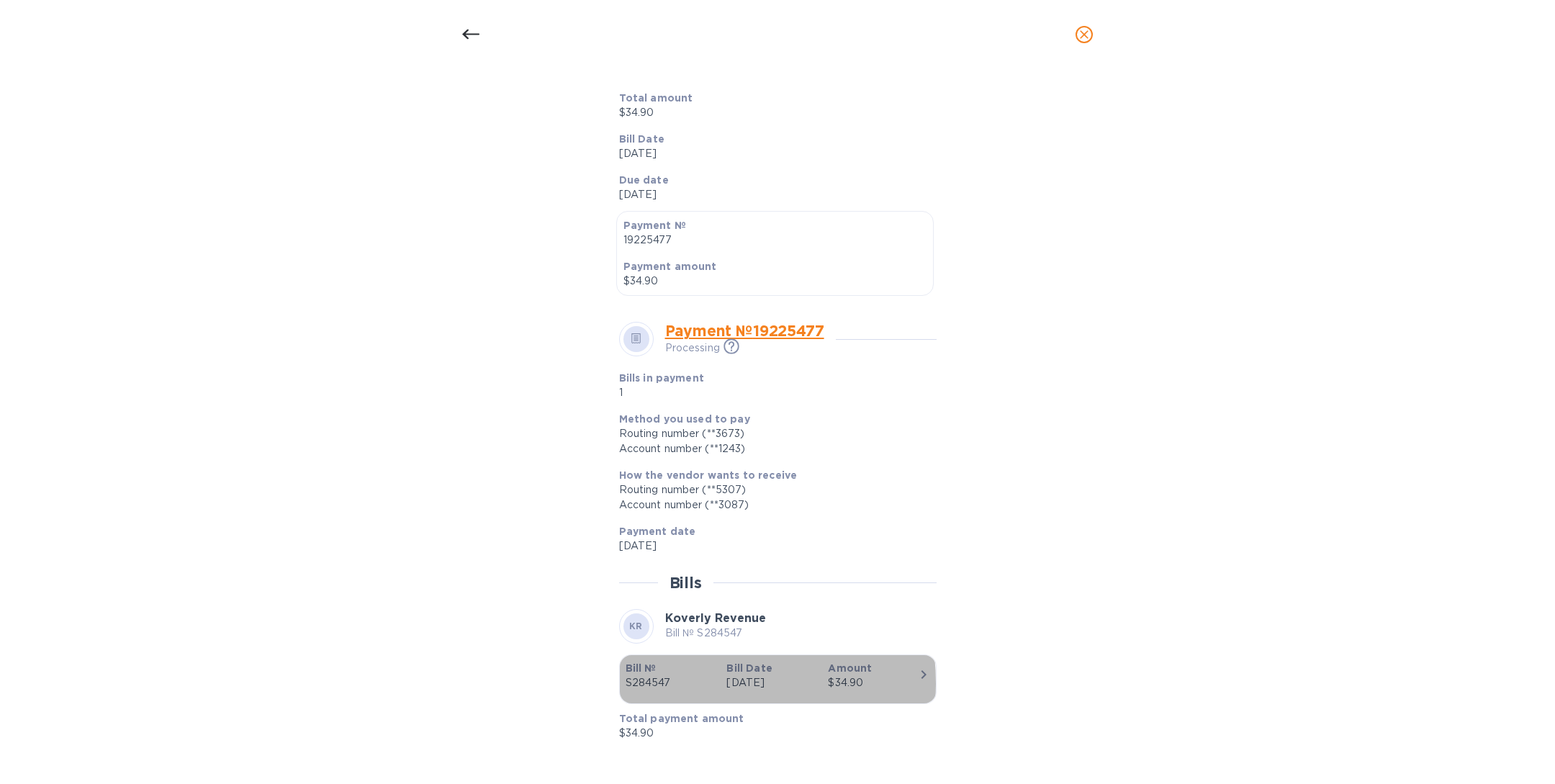
drag, startPoint x: 671, startPoint y: 682, endPoint x: 625, endPoint y: 682, distance: 46.0
click at [626, 682] on p "S284547" at bounding box center [671, 683] width 90 height 15
drag, startPoint x: 620, startPoint y: 680, endPoint x: 686, endPoint y: 680, distance: 66.0
click at [686, 680] on div "Bill № S284547" at bounding box center [671, 675] width 102 height 41
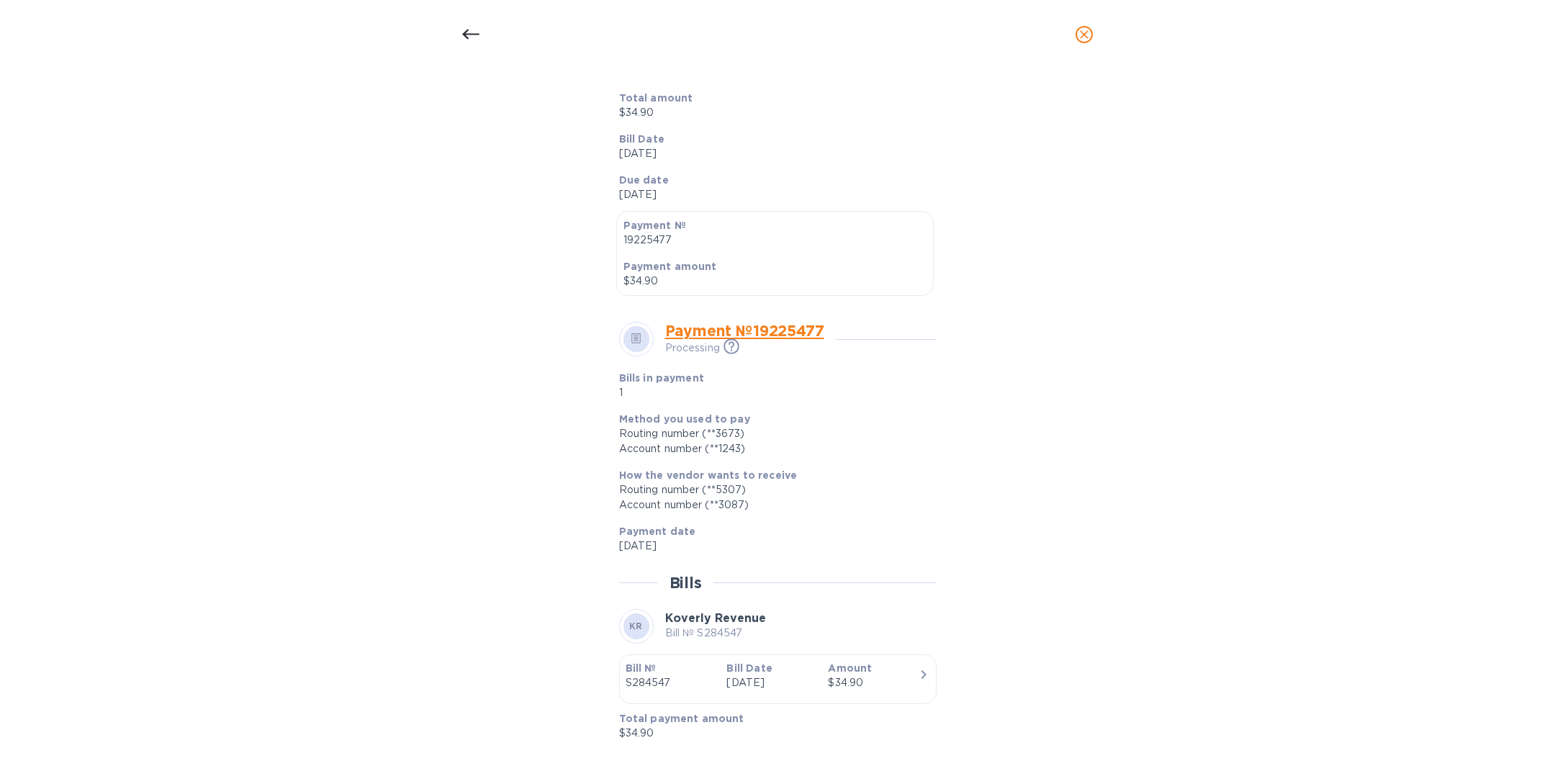
click at [1080, 26] on span "close" at bounding box center [1084, 34] width 18 height 18
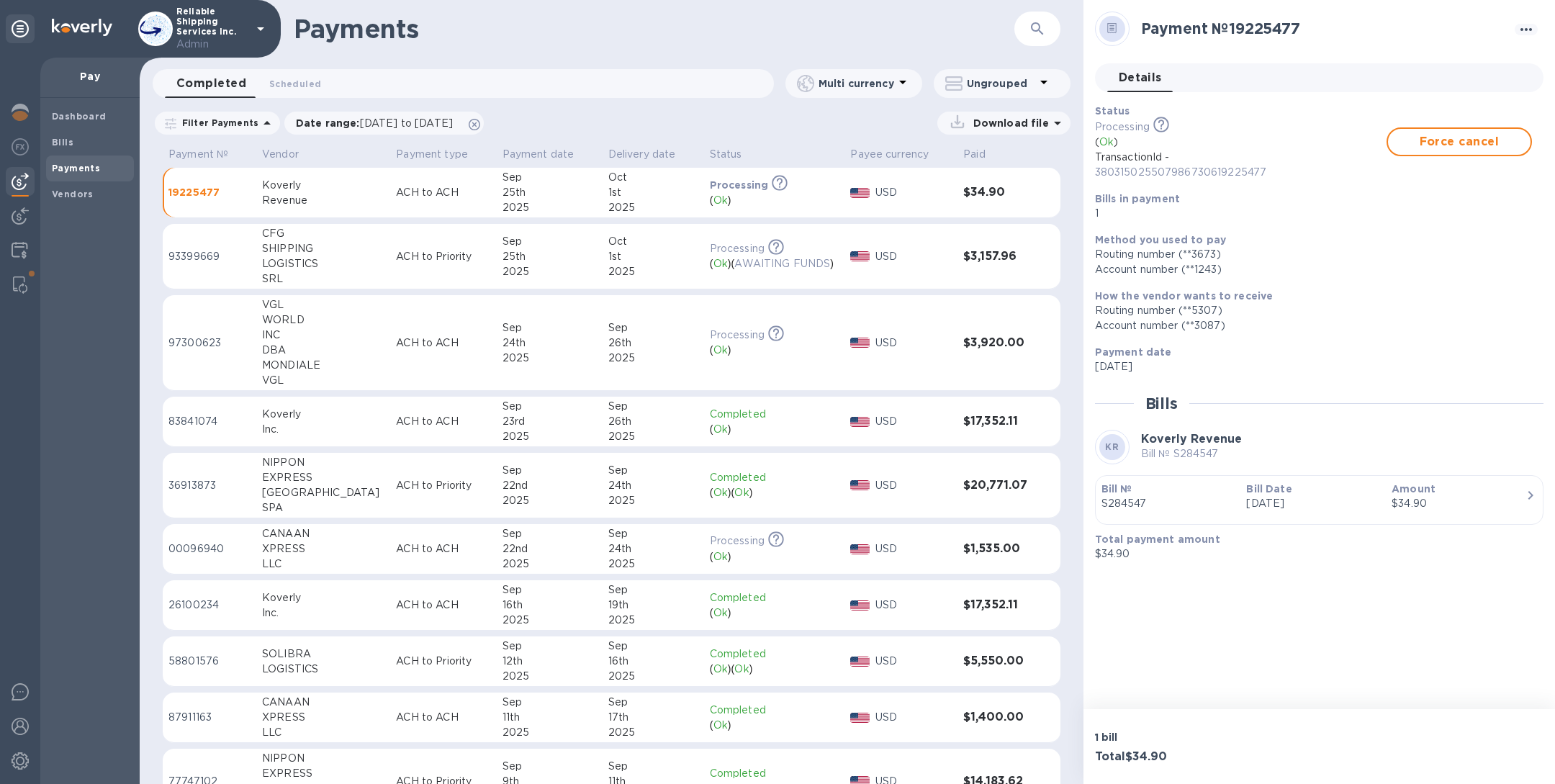
scroll to position [242, 0]
click at [609, 243] on div "Oct" at bounding box center [654, 241] width 90 height 15
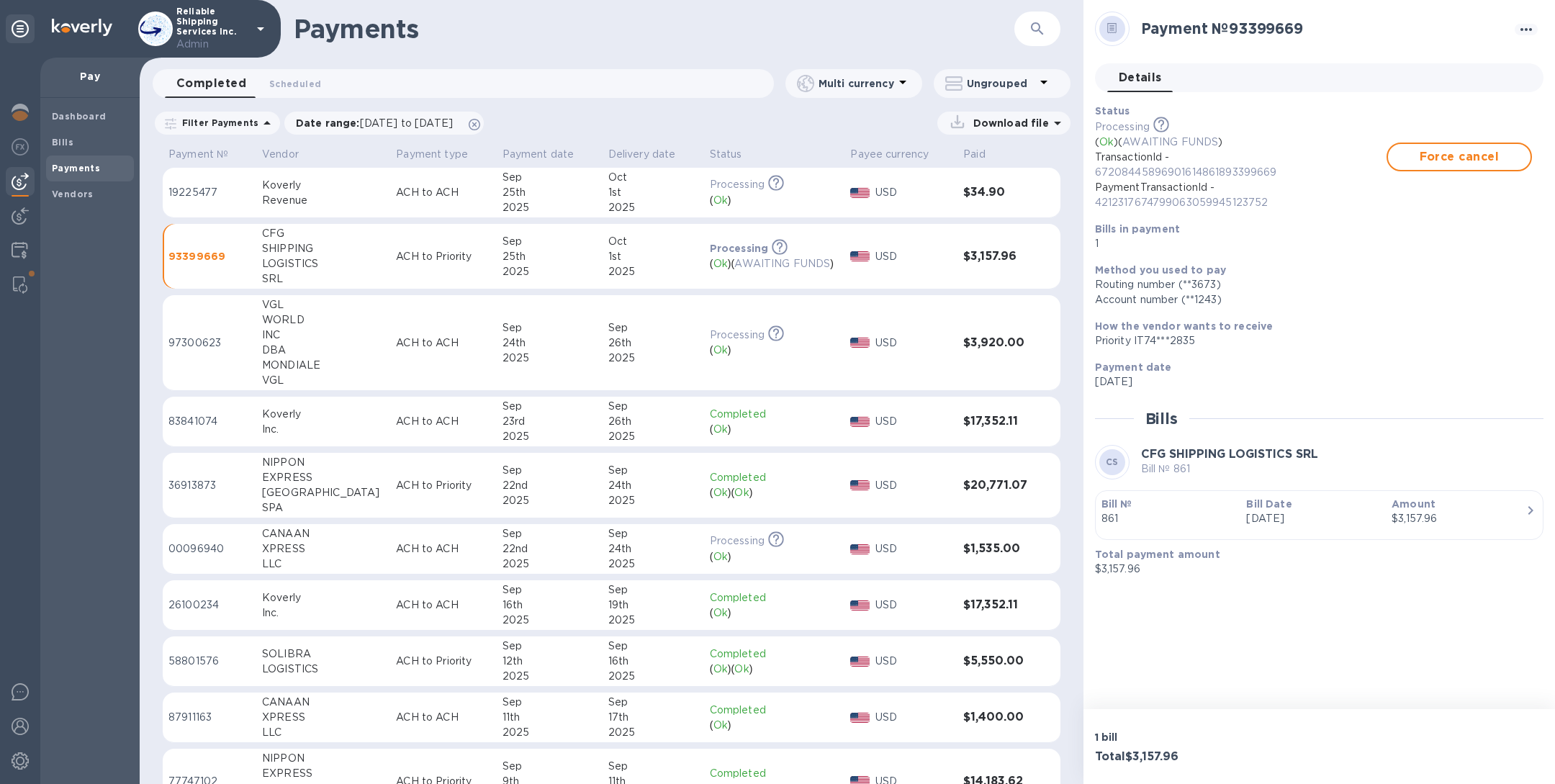
click at [400, 185] on p "ACH to ACH" at bounding box center [443, 193] width 94 height 15
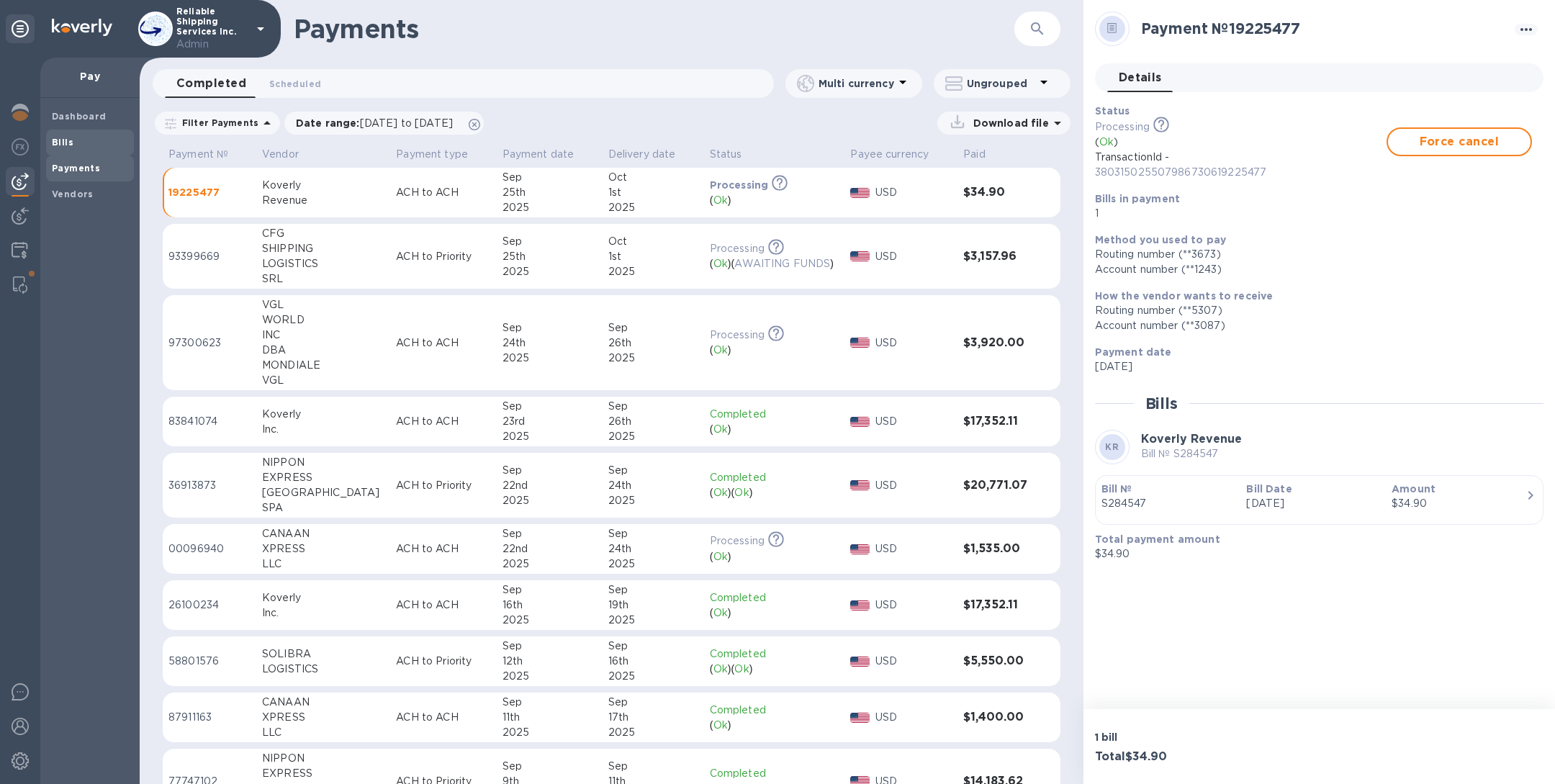
click at [83, 138] on span "Bills" at bounding box center [89, 142] width 76 height 14
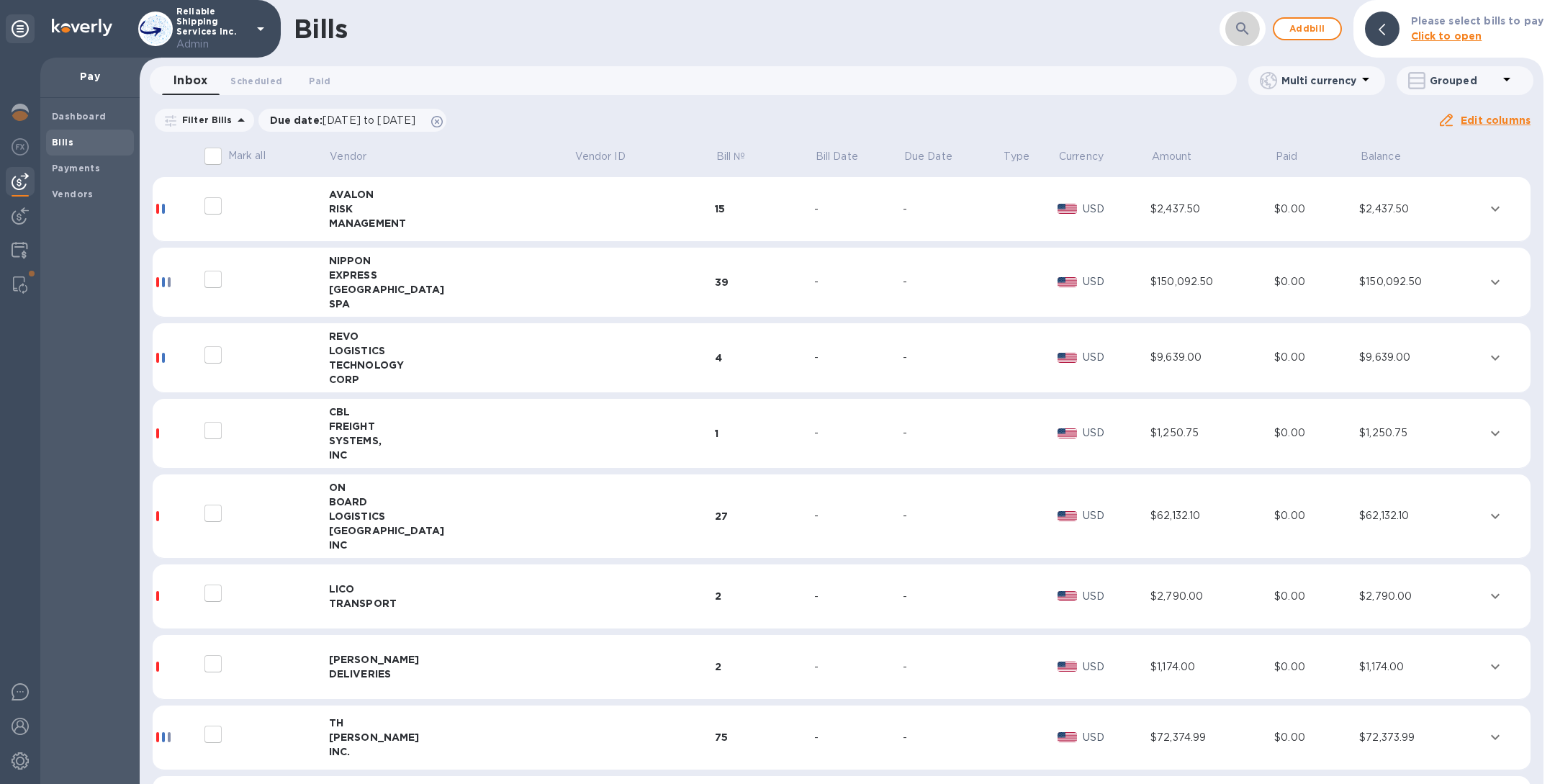
click at [1231, 26] on button "button" at bounding box center [1243, 28] width 34 height 34
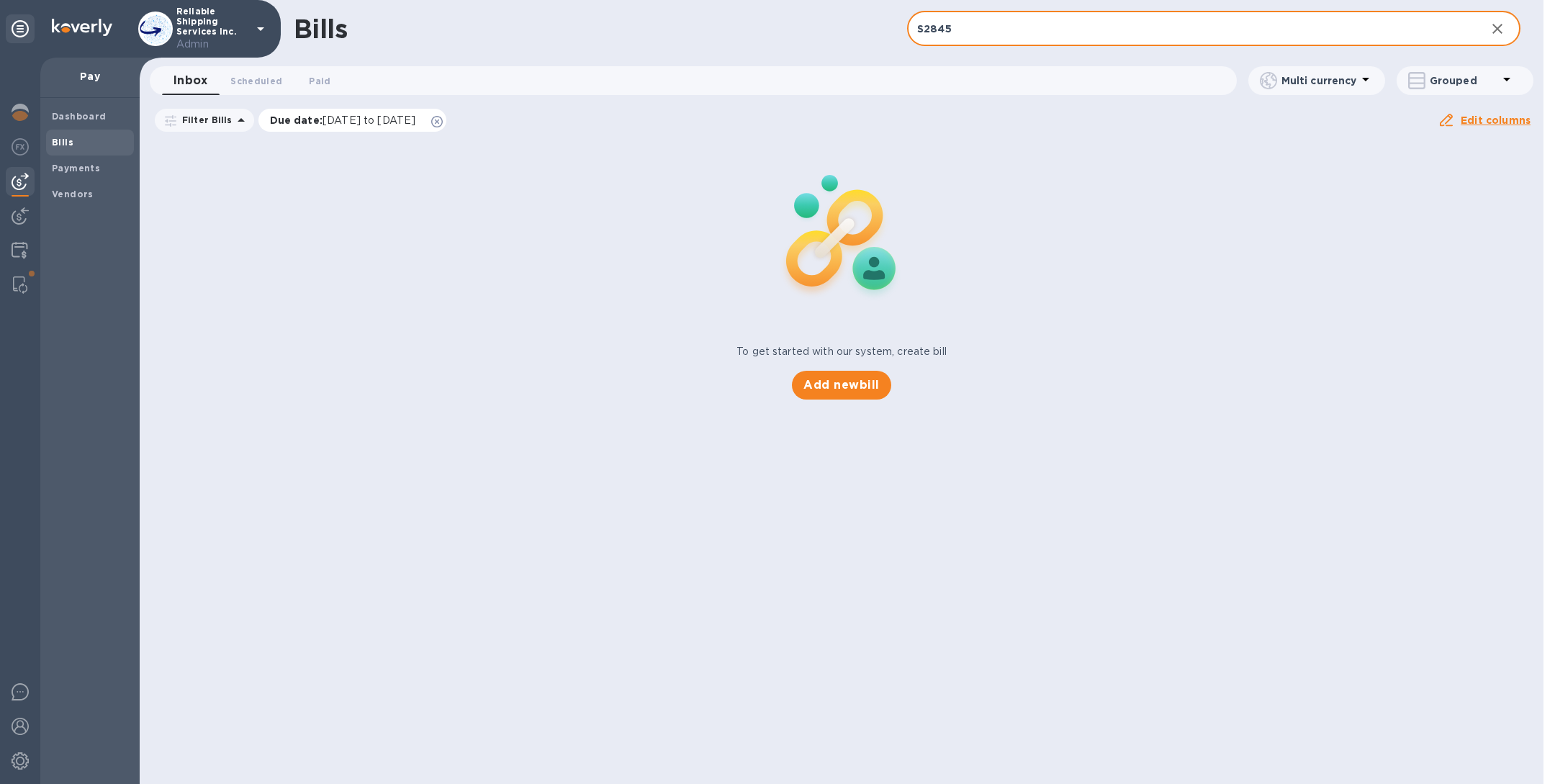
type input "S2845"
click at [443, 123] on icon at bounding box center [437, 122] width 12 height 12
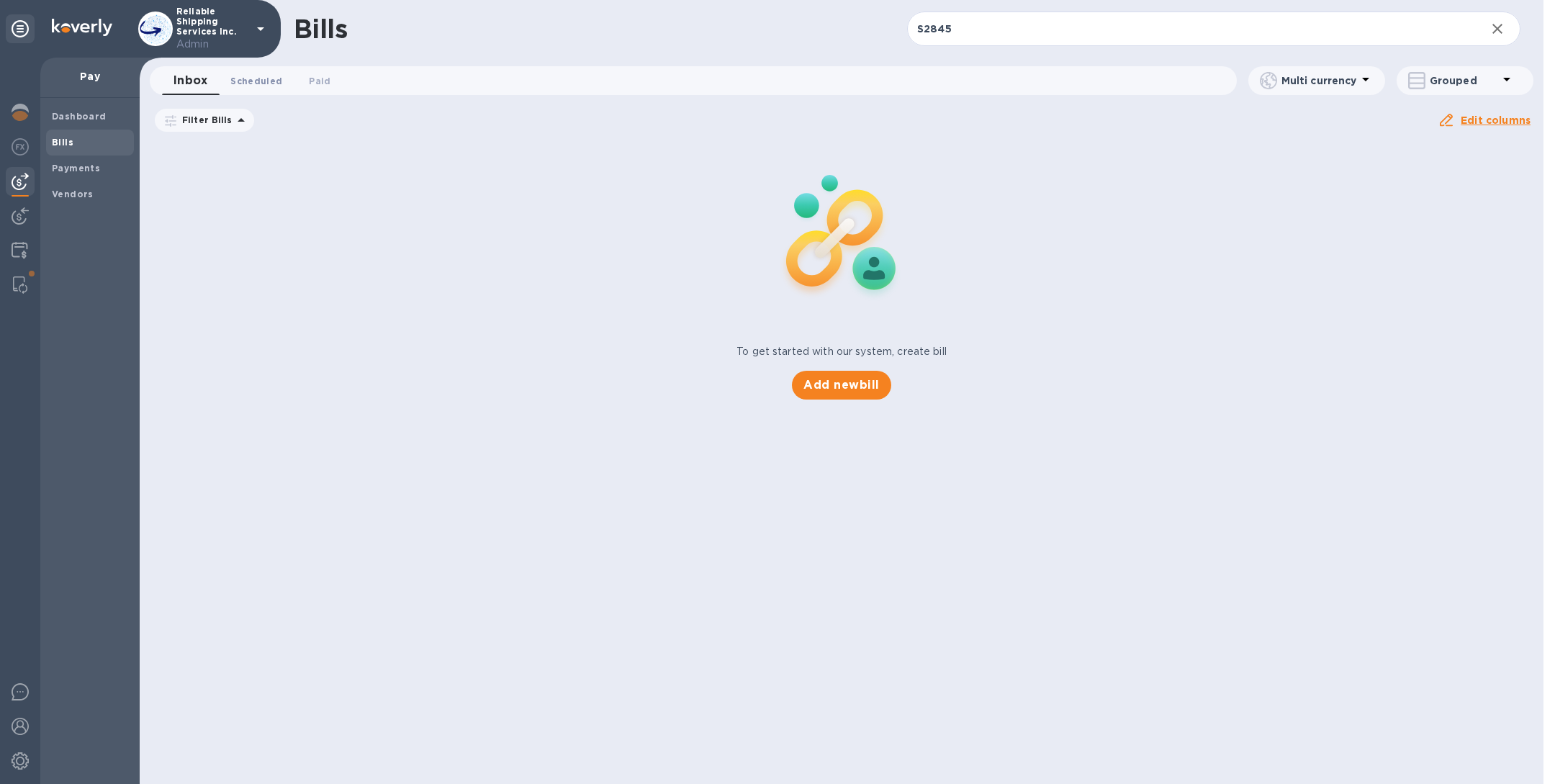
click at [265, 77] on span "Scheduled 0" at bounding box center [256, 81] width 52 height 15
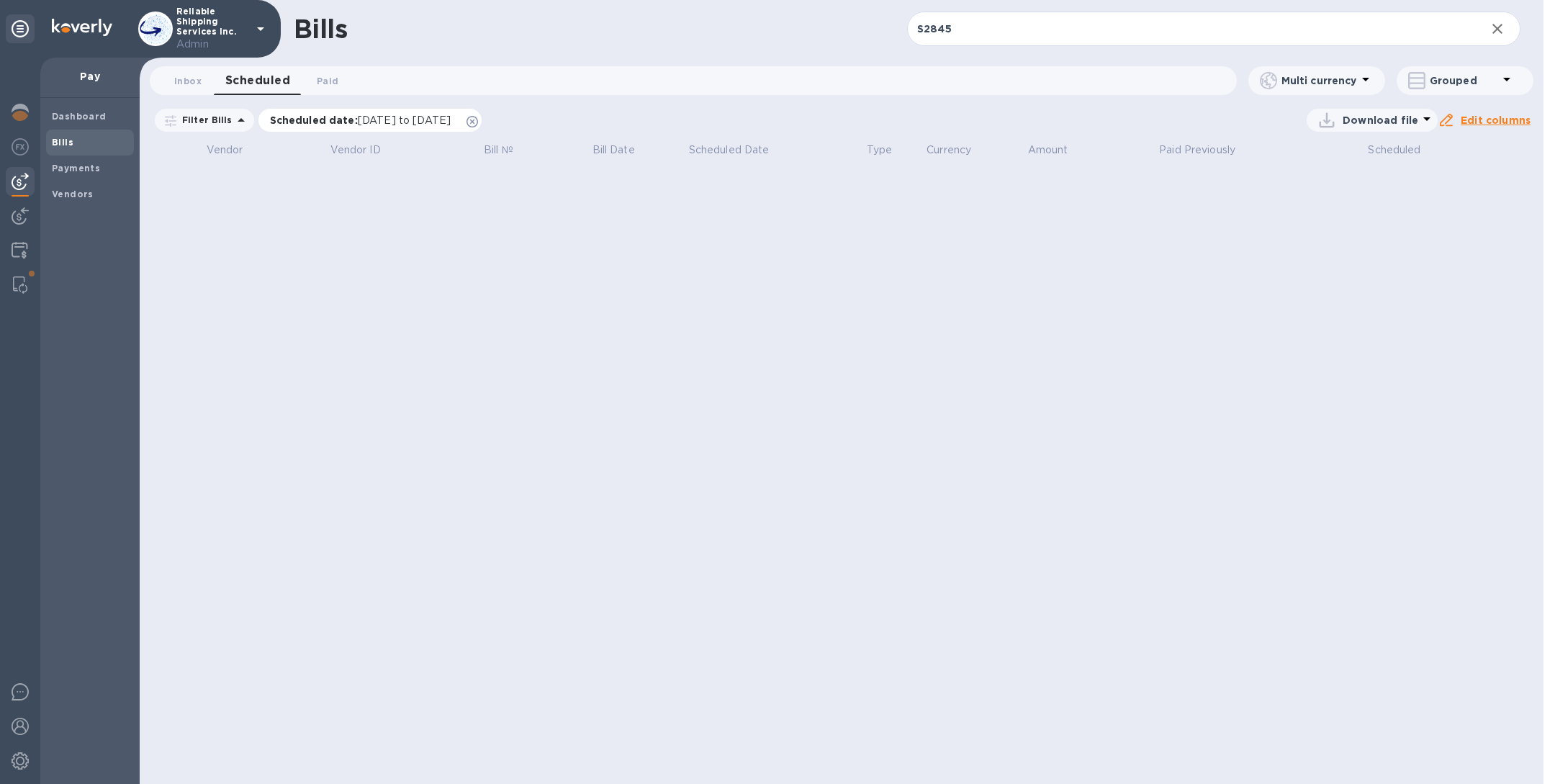
click at [479, 123] on icon at bounding box center [473, 122] width 12 height 12
click at [324, 80] on span "Paid 0" at bounding box center [327, 81] width 22 height 15
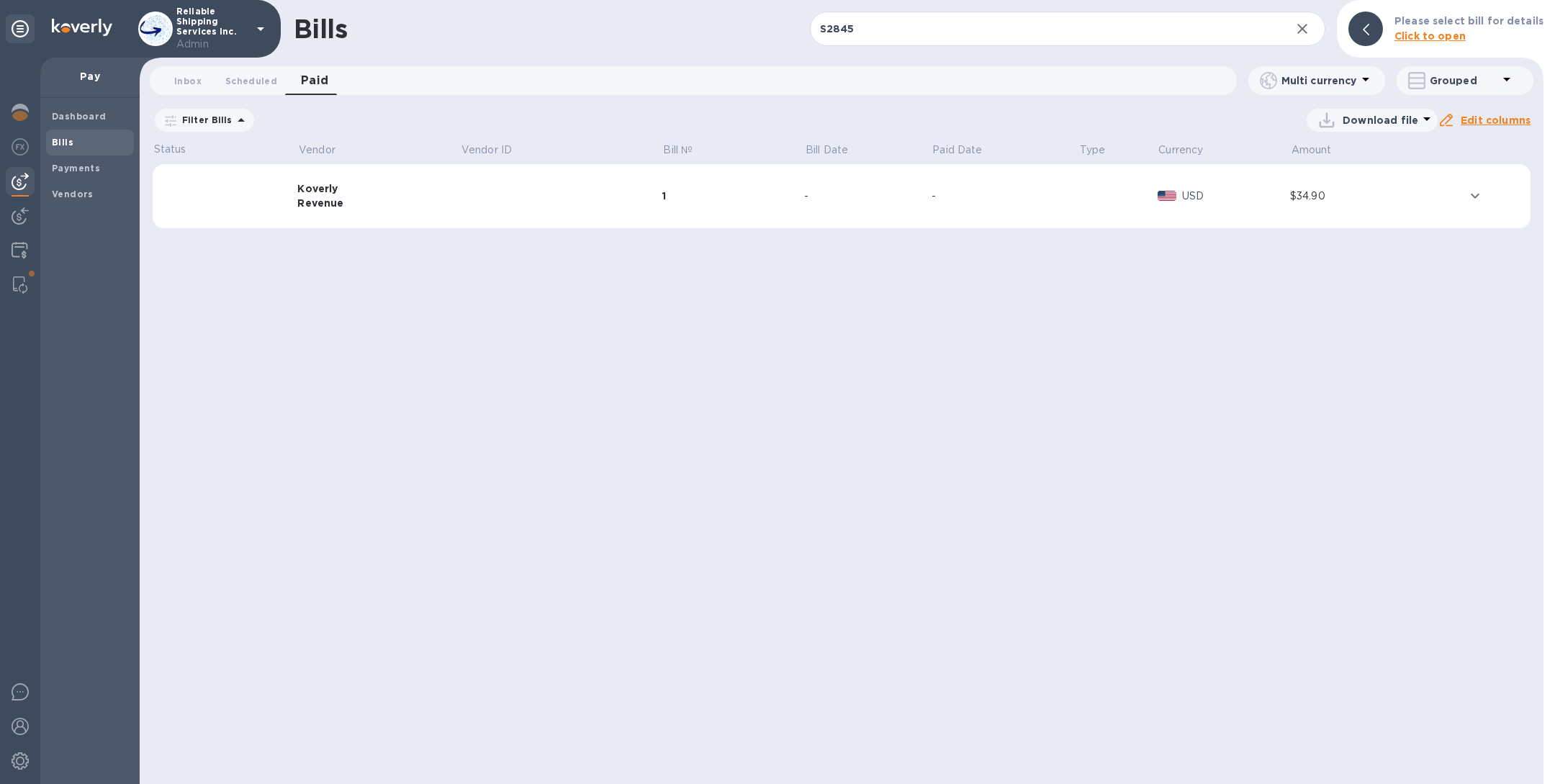
click at [0, 0] on icon at bounding box center [0, 0] width 0 height 0
click at [493, 185] on td at bounding box center [560, 197] width 201 height 65
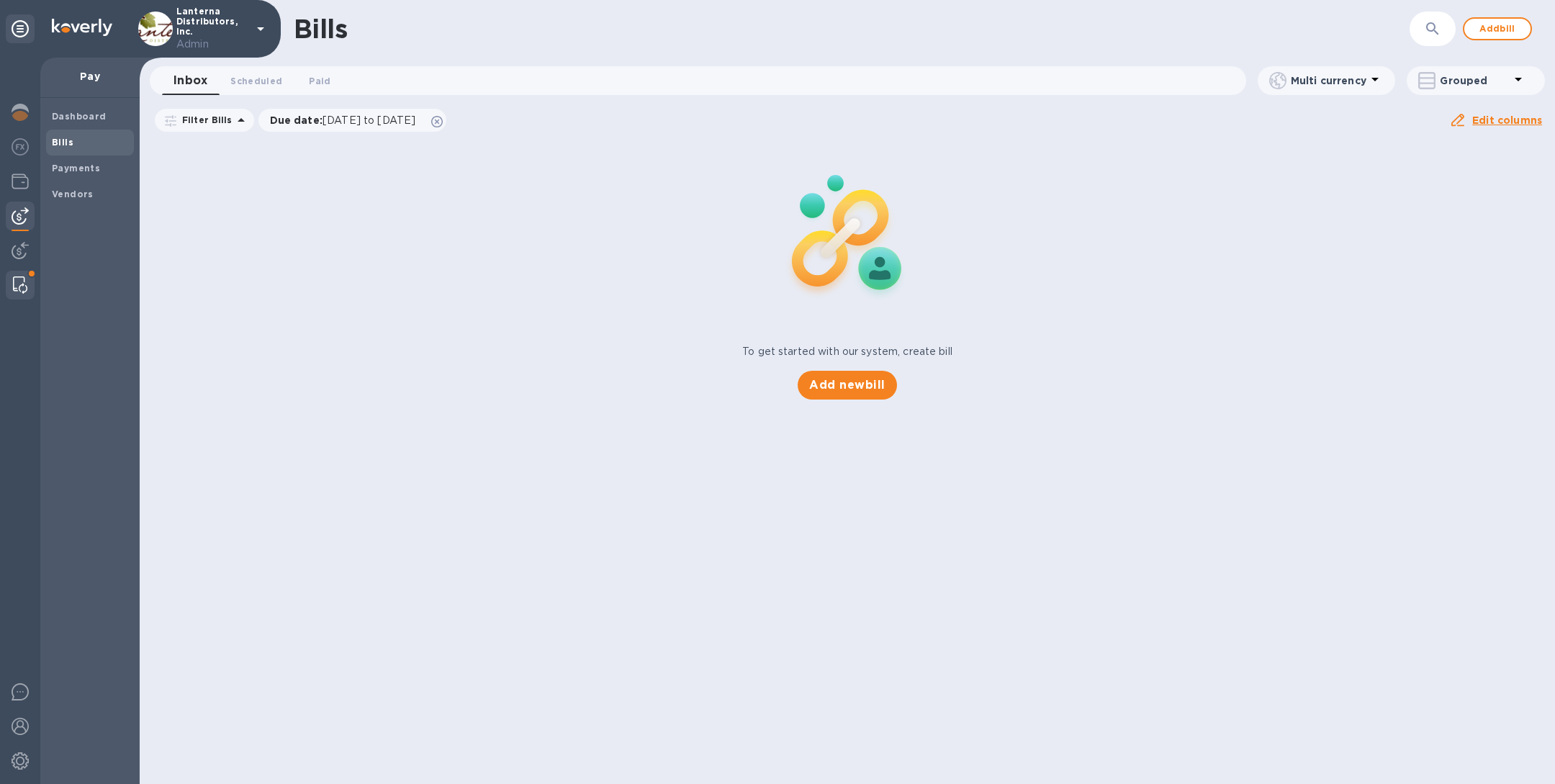
click at [27, 281] on img at bounding box center [20, 285] width 14 height 18
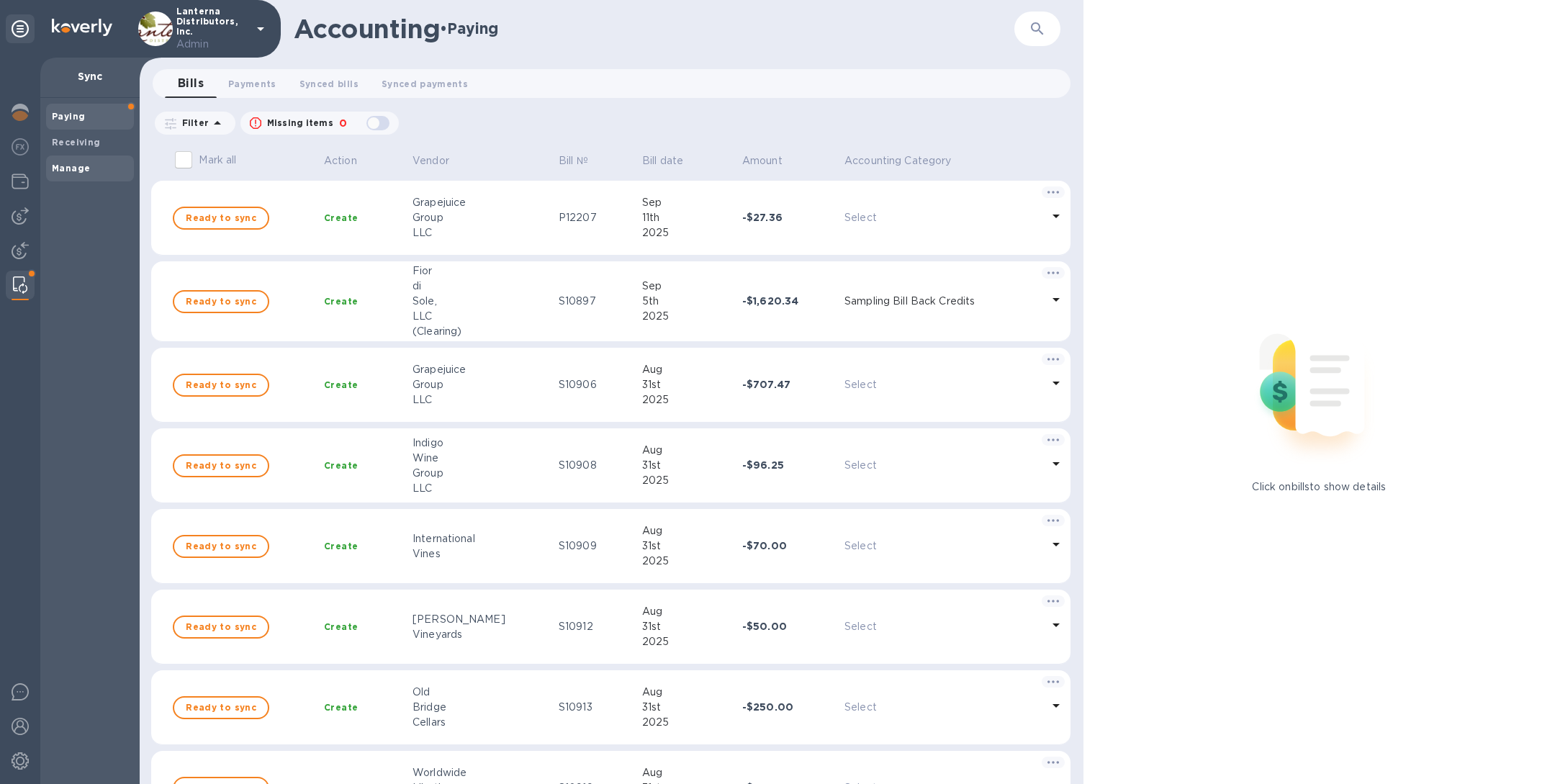
click at [89, 170] on span "Manage" at bounding box center [89, 168] width 76 height 14
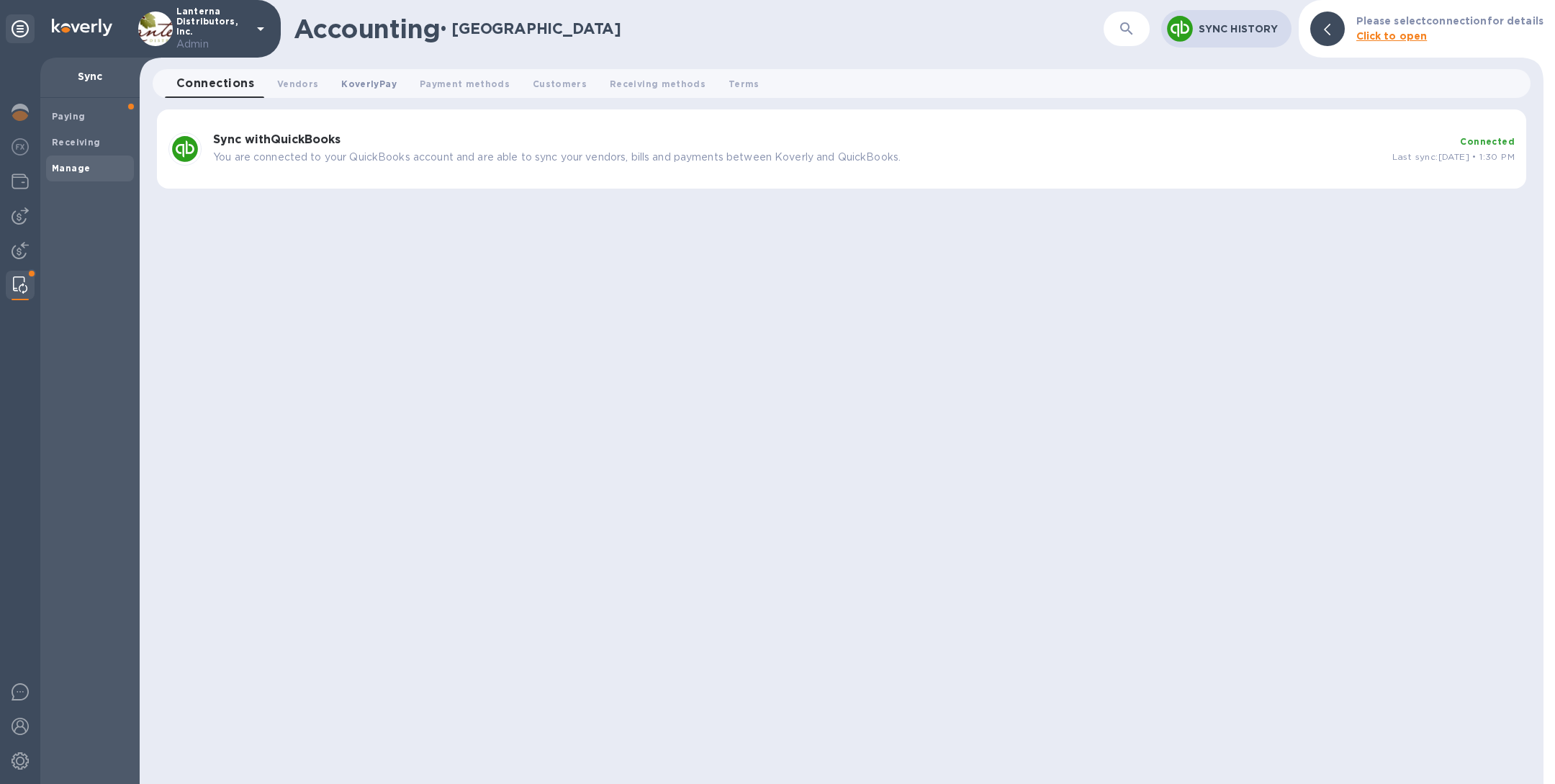
click at [330, 76] on button "KoverlyPay 0" at bounding box center [368, 83] width 78 height 28
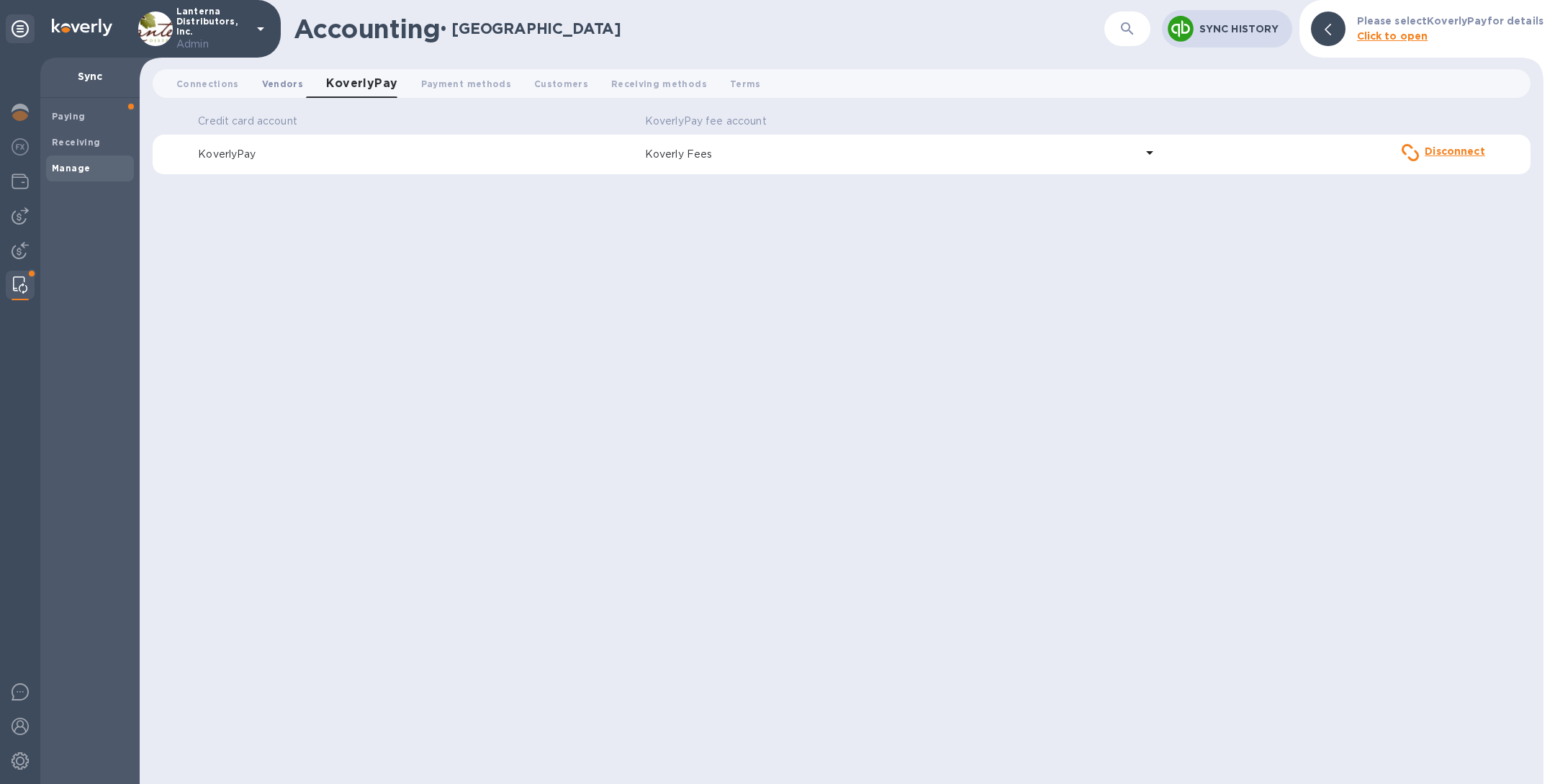
click at [280, 78] on span "Vendors 0" at bounding box center [282, 83] width 41 height 15
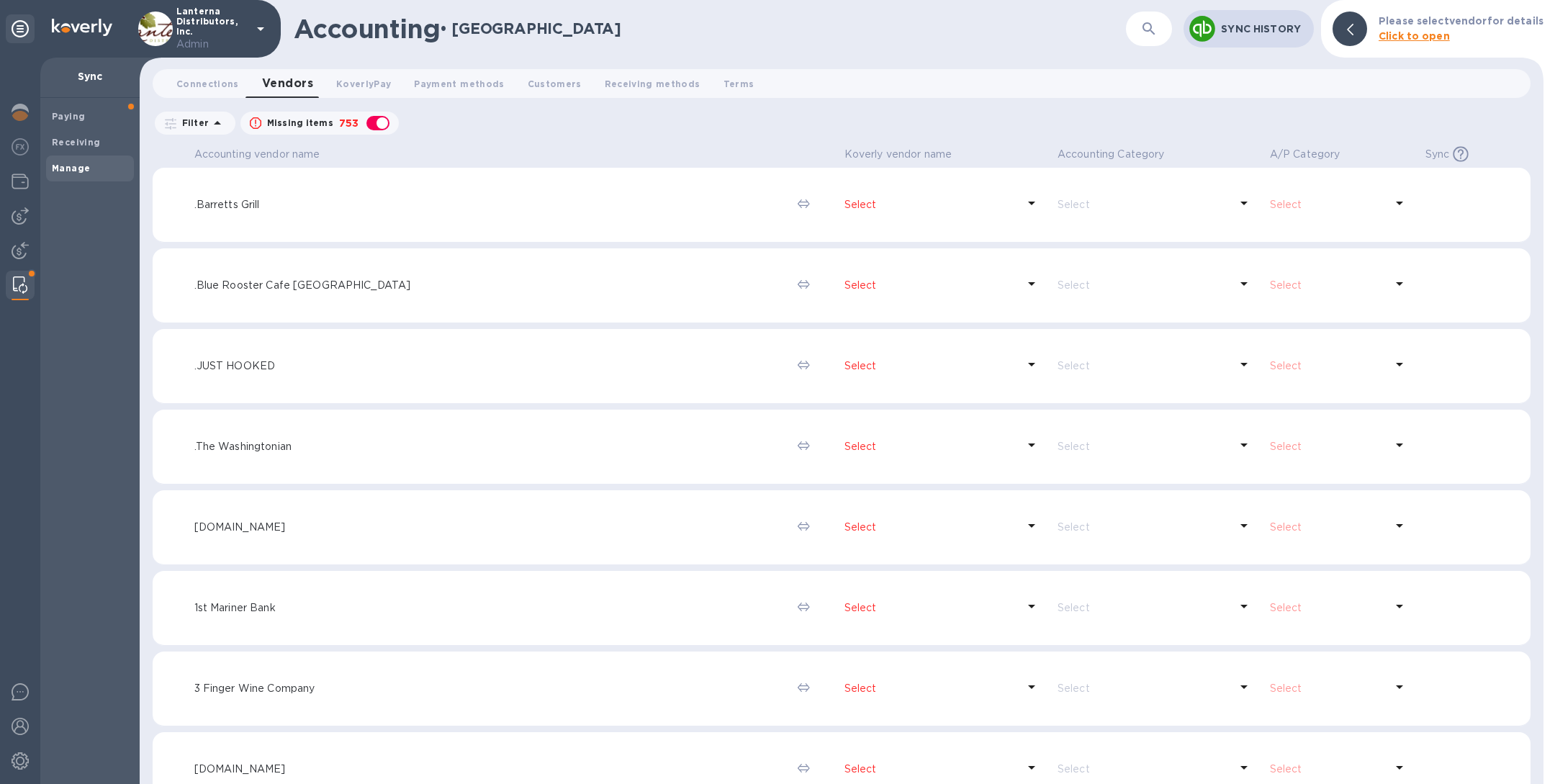
click at [1142, 33] on button "button" at bounding box center [1148, 28] width 34 height 34
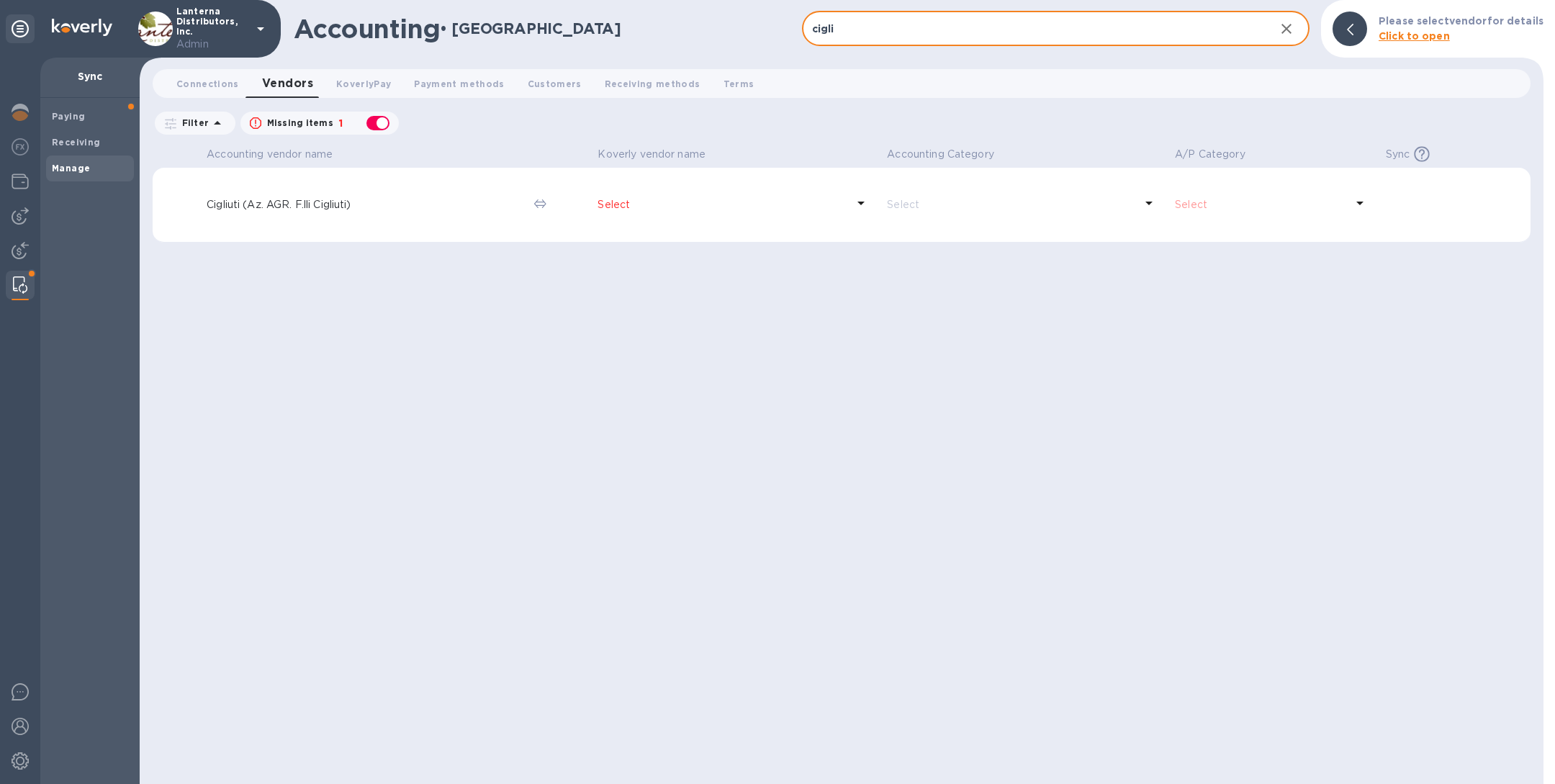
type input "cigli"
click at [372, 124] on div "button" at bounding box center [377, 123] width 28 height 20
checkbox input "false"
